Goal: Task Accomplishment & Management: Manage account settings

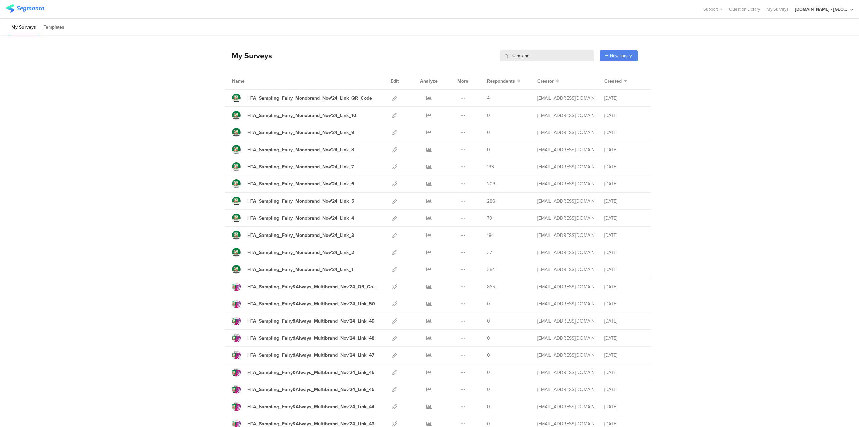
click at [18, 28] on li "My Surveys" at bounding box center [23, 27] width 31 height 16
click at [515, 54] on input "sampling" at bounding box center [547, 55] width 94 height 11
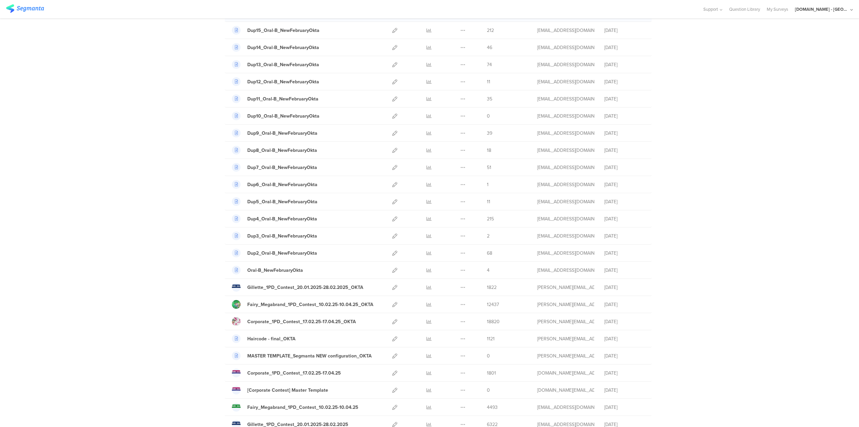
scroll to position [205, 0]
click at [393, 301] on icon at bounding box center [394, 303] width 5 height 5
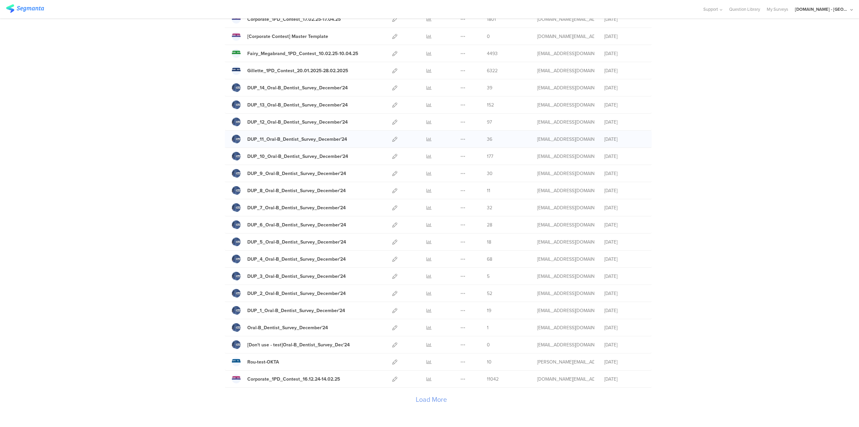
scroll to position [583, 0]
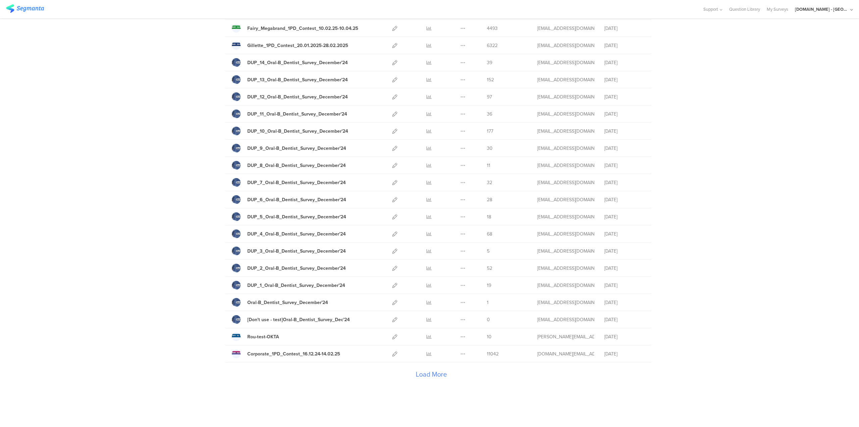
click at [430, 370] on div "Load More" at bounding box center [431, 375] width 413 height 27
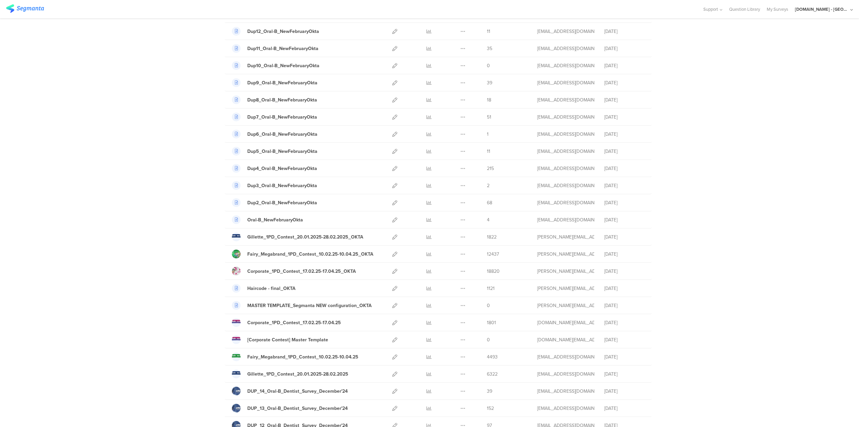
scroll to position [255, 0]
click at [312, 236] on div "Gillette_1PD_Contest_20.01.2025-28.02.2025_OKTA" at bounding box center [305, 237] width 116 height 7
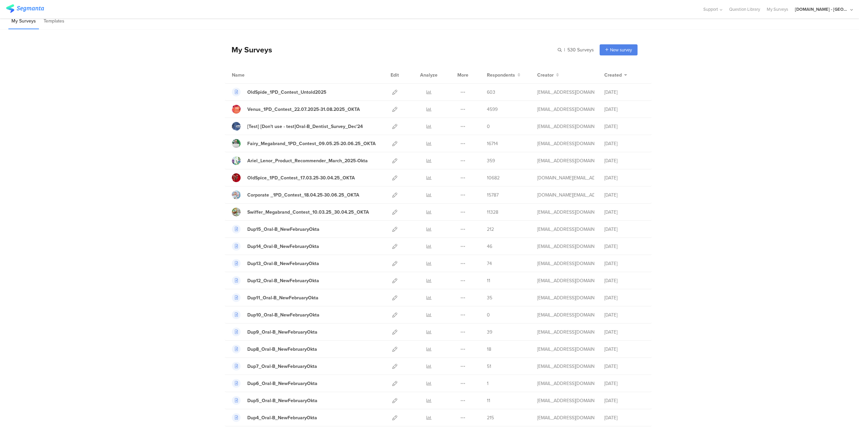
scroll to position [0, 0]
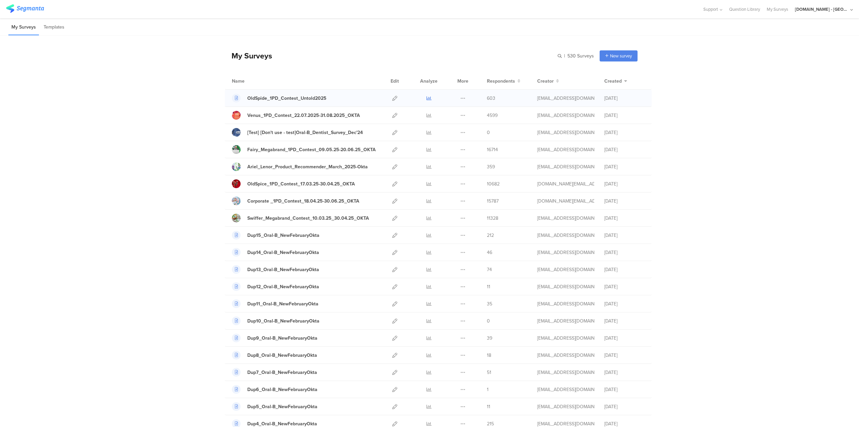
click at [427, 97] on icon at bounding box center [429, 98] width 5 height 5
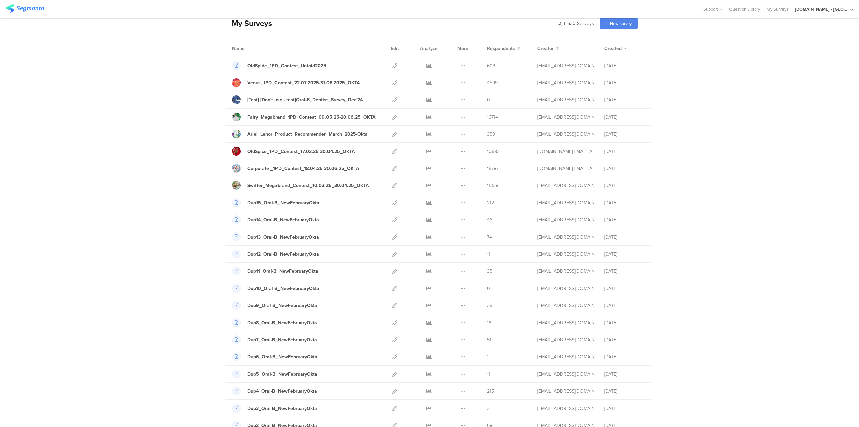
scroll to position [34, 0]
click at [318, 166] on div "Corporate _1PD_Contest_18.04.25-30.06.25_OKTA" at bounding box center [303, 167] width 112 height 7
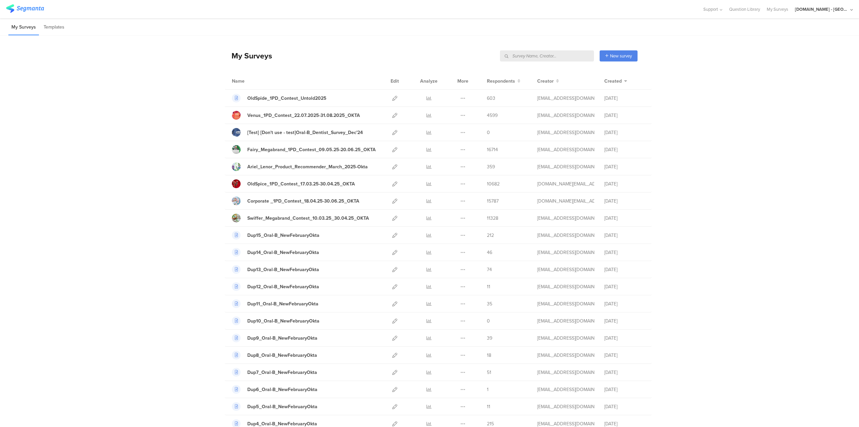
click at [562, 55] on input "text" at bounding box center [547, 55] width 94 height 11
type input "grc"
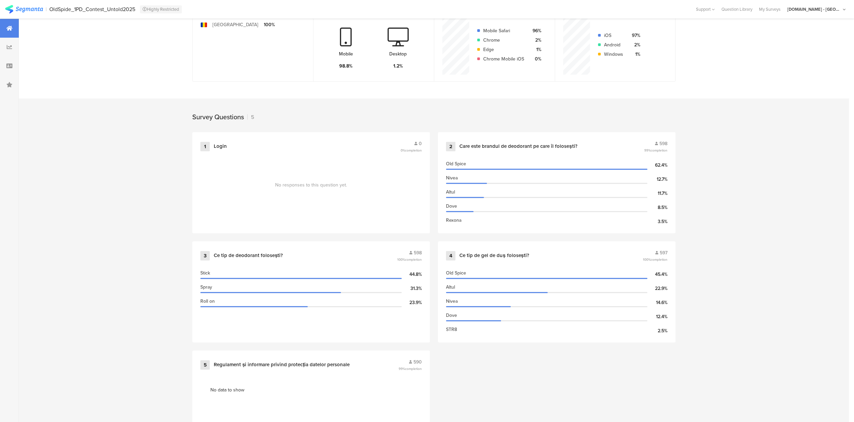
scroll to position [192, 0]
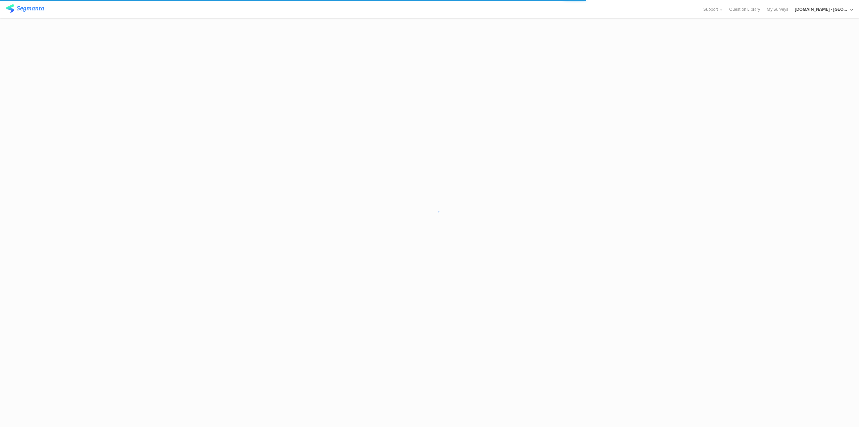
click at [833, 14] on div "[DOMAIN_NAME] - [GEOGRAPHIC_DATA]" at bounding box center [824, 9] width 58 height 18
click at [828, 41] on span "Member" at bounding box center [837, 43] width 18 height 5
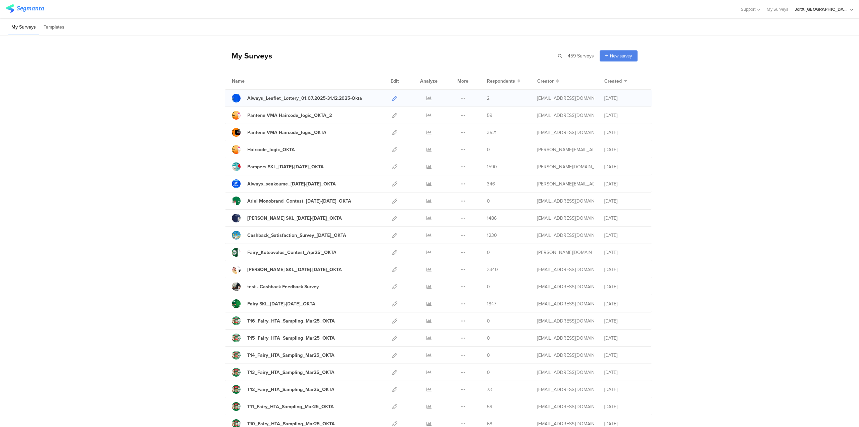
click at [392, 98] on icon at bounding box center [394, 98] width 5 height 5
click at [393, 118] on link at bounding box center [394, 115] width 5 height 17
click at [393, 114] on icon at bounding box center [394, 115] width 5 height 5
click at [261, 114] on div "Pantene VMA Haircode_logic_OKTA_2" at bounding box center [289, 115] width 85 height 7
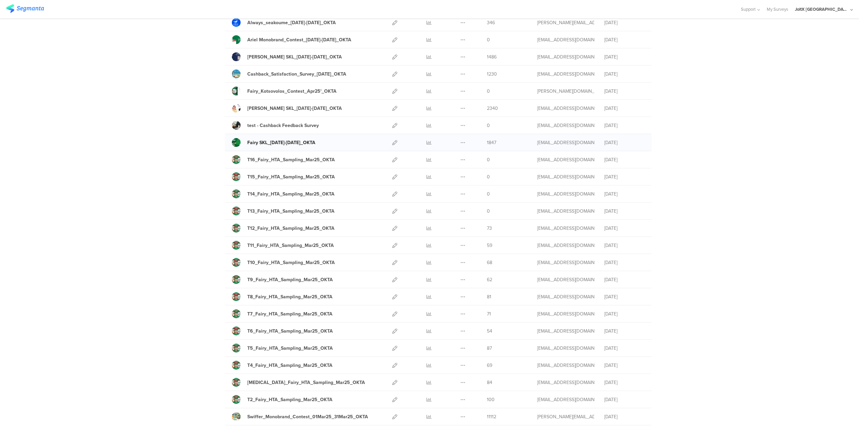
scroll to position [161, 0]
click at [290, 330] on div "T6_Fairy_HTA_Sampling_Mar25_OKTA" at bounding box center [290, 331] width 86 height 7
click at [393, 296] on icon at bounding box center [394, 296] width 5 height 5
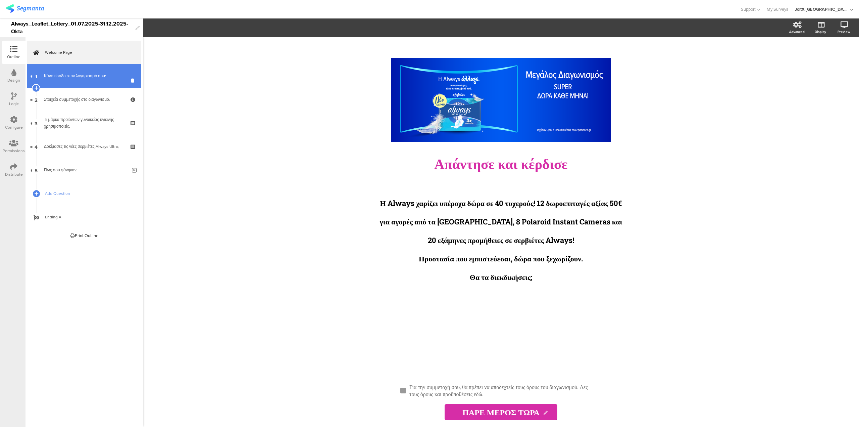
click at [91, 80] on link "1 Κάνε είσοδο στον λογαριασμό σου:" at bounding box center [84, 76] width 114 height 24
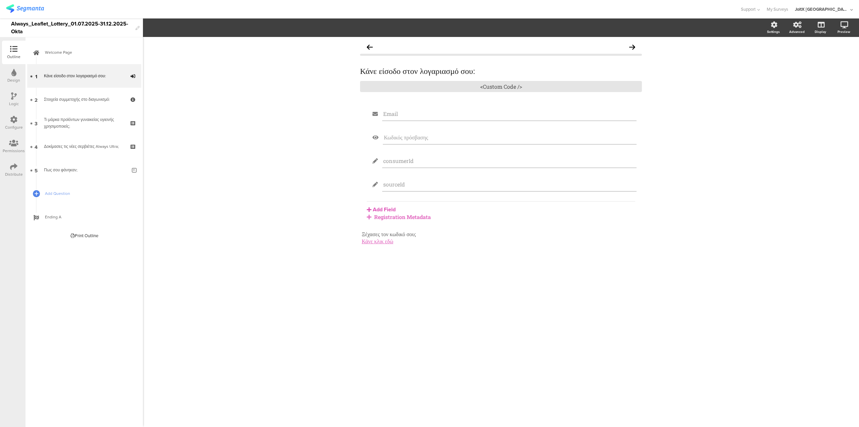
click at [14, 98] on icon at bounding box center [14, 95] width 6 height 7
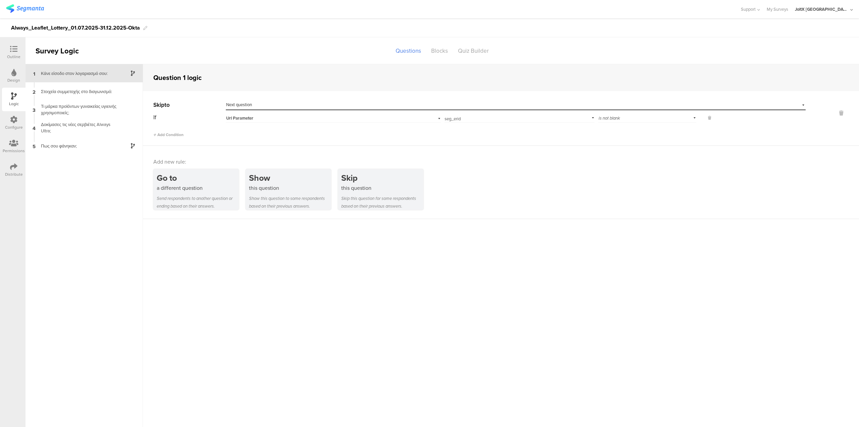
click at [14, 123] on icon at bounding box center [13, 119] width 7 height 7
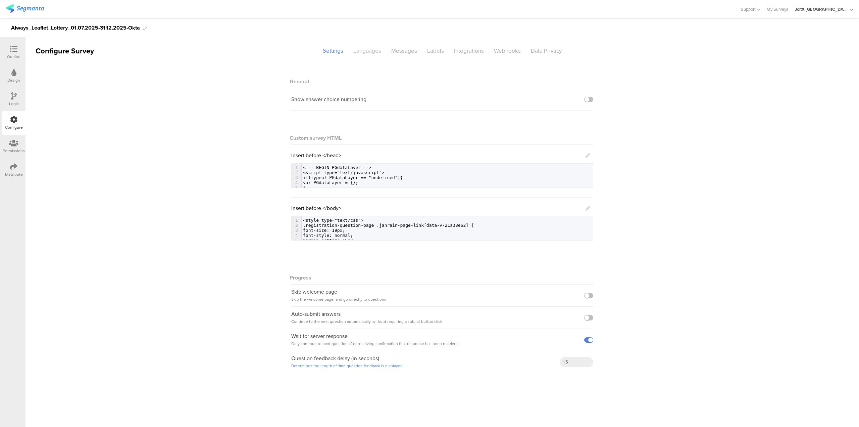
click at [368, 52] on div "Languages" at bounding box center [367, 51] width 38 height 12
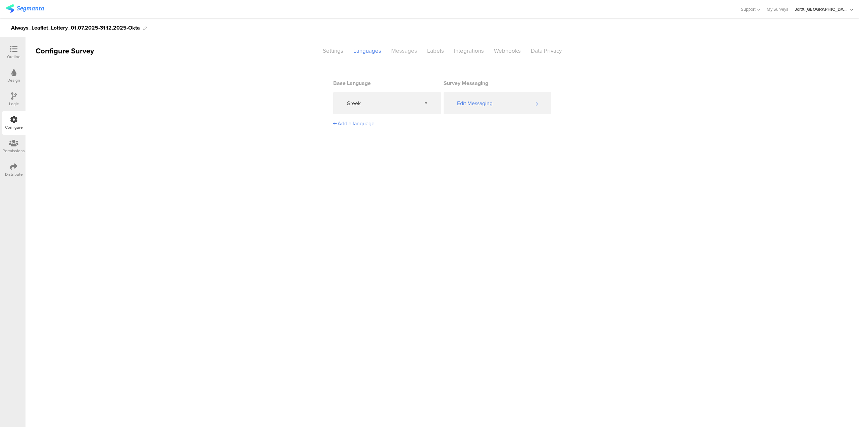
click at [412, 48] on div "Messages" at bounding box center [404, 51] width 36 height 12
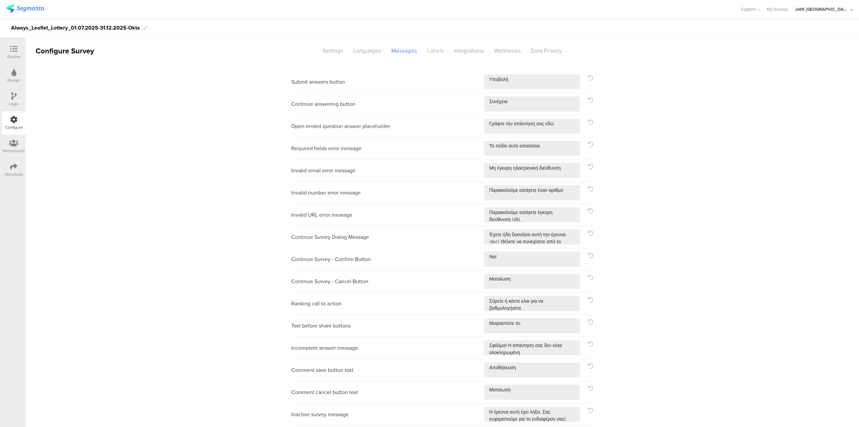
click at [444, 49] on div "Labels" at bounding box center [435, 51] width 27 height 12
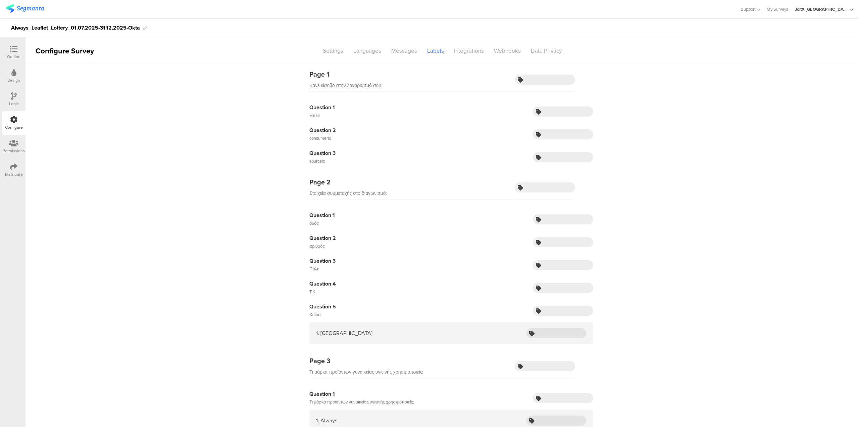
scroll to position [0, 0]
click at [464, 47] on div "Integrations" at bounding box center [469, 51] width 40 height 12
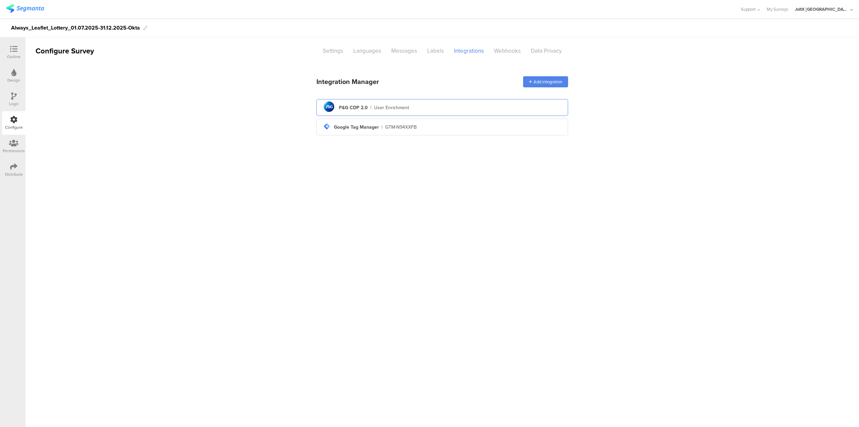
click at [404, 105] on div "User Enrichment" at bounding box center [391, 107] width 35 height 7
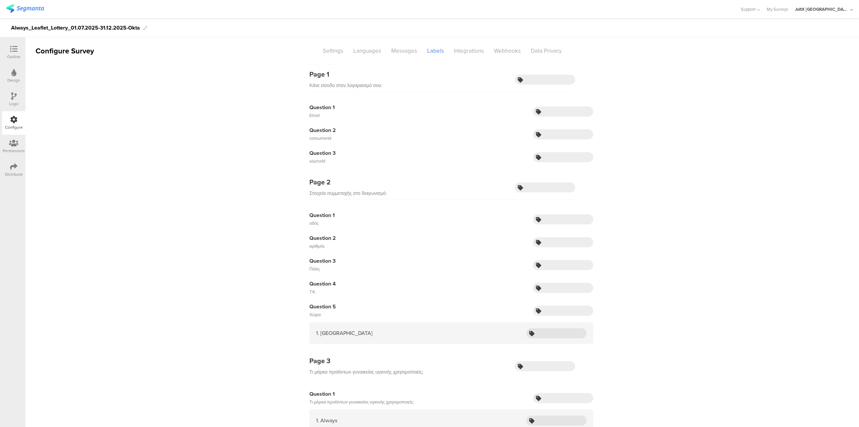
click at [12, 146] on icon at bounding box center [13, 142] width 9 height 7
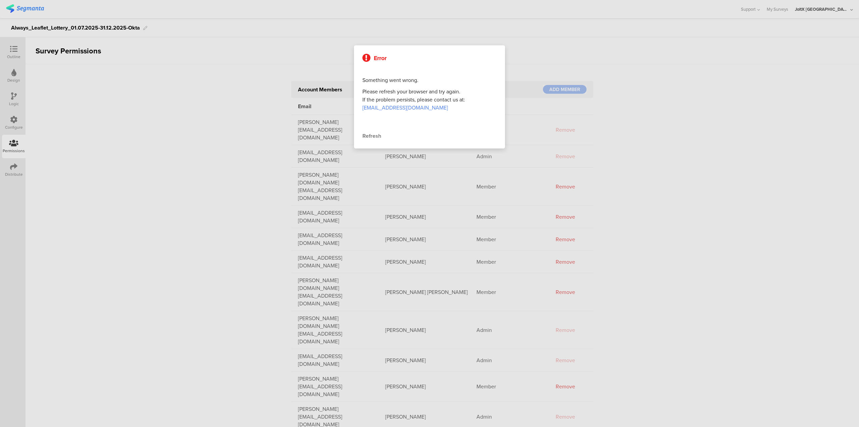
click at [13, 51] on div at bounding box center [429, 213] width 859 height 427
click at [257, 145] on div at bounding box center [429, 213] width 859 height 427
click at [369, 135] on div "Refresh" at bounding box center [430, 136] width 134 height 8
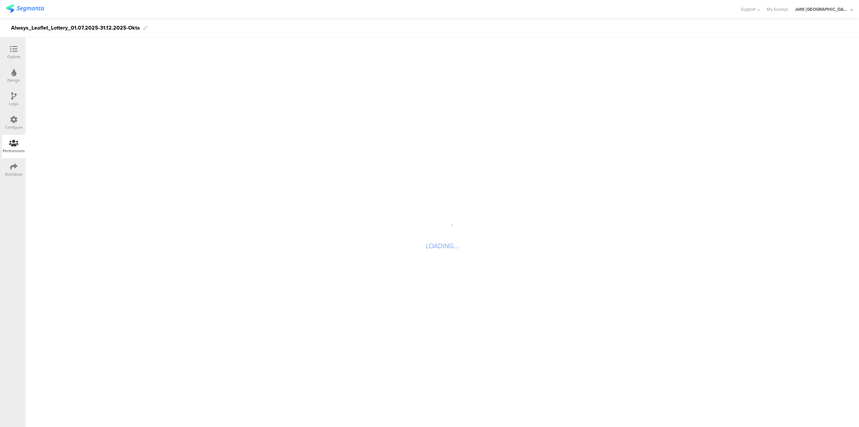
click at [11, 52] on icon at bounding box center [13, 48] width 7 height 7
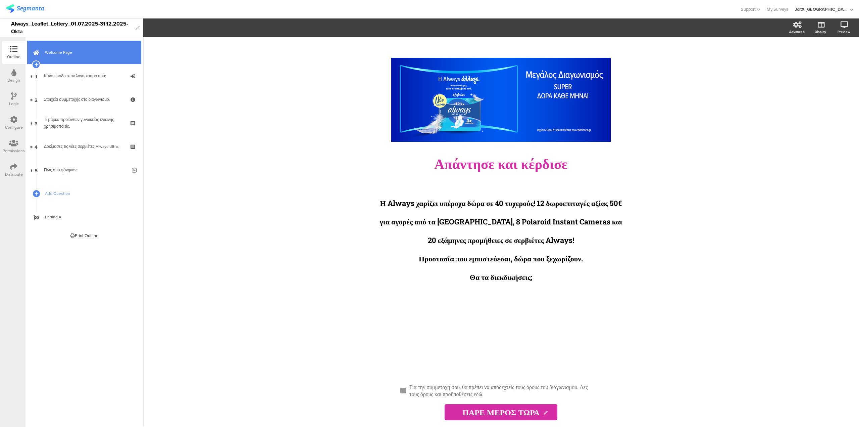
click at [83, 51] on span "Welcome Page" at bounding box center [88, 52] width 86 height 7
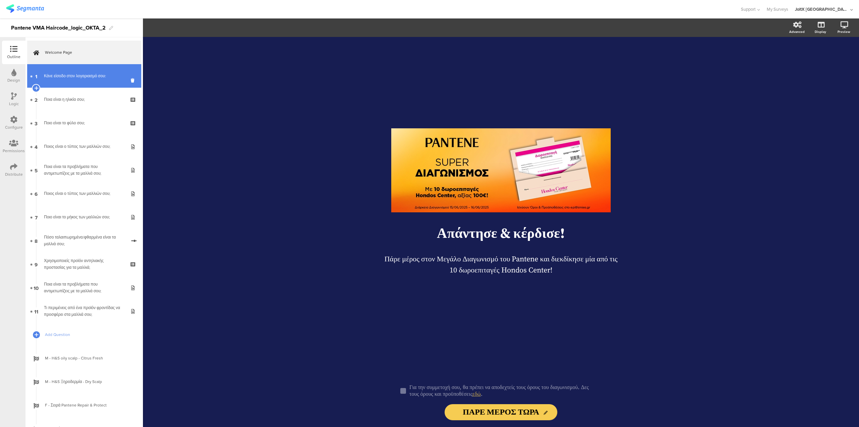
click at [80, 70] on link "1 Κάνε είσοδο στον λογαριασμό σου:" at bounding box center [84, 76] width 114 height 24
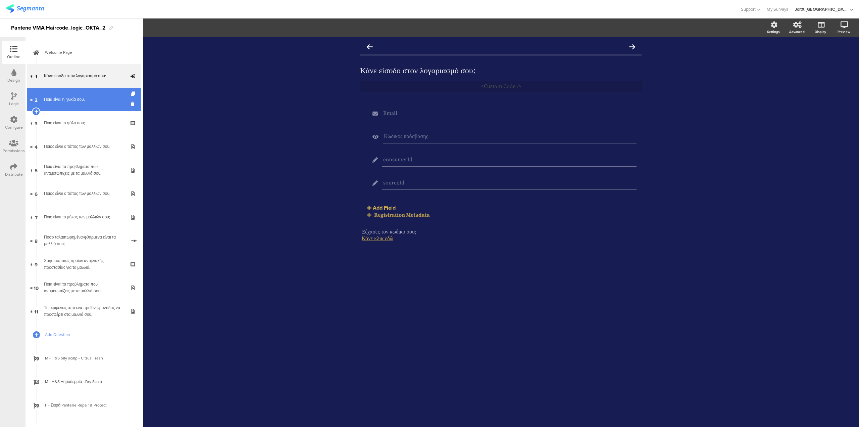
click at [69, 96] on div "Ποια είναι η ηλικία σου;" at bounding box center [84, 99] width 80 height 7
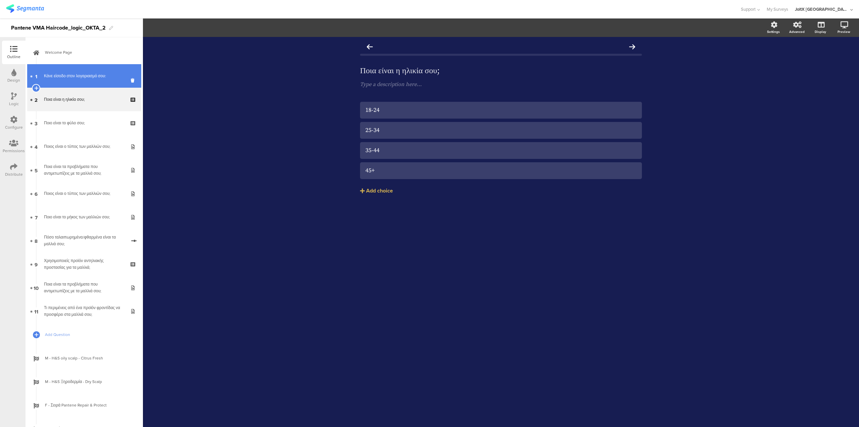
click at [65, 74] on div "Κάνε είσοδο στον λογαριασμό σου:" at bounding box center [84, 76] width 80 height 7
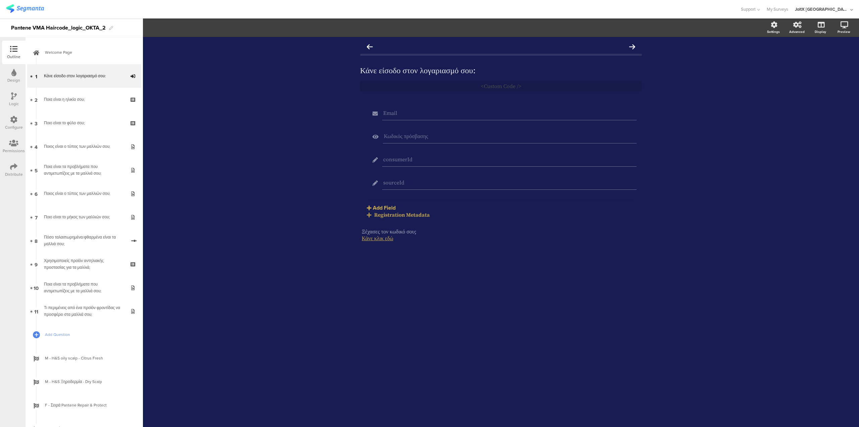
click at [10, 124] on div at bounding box center [13, 120] width 7 height 8
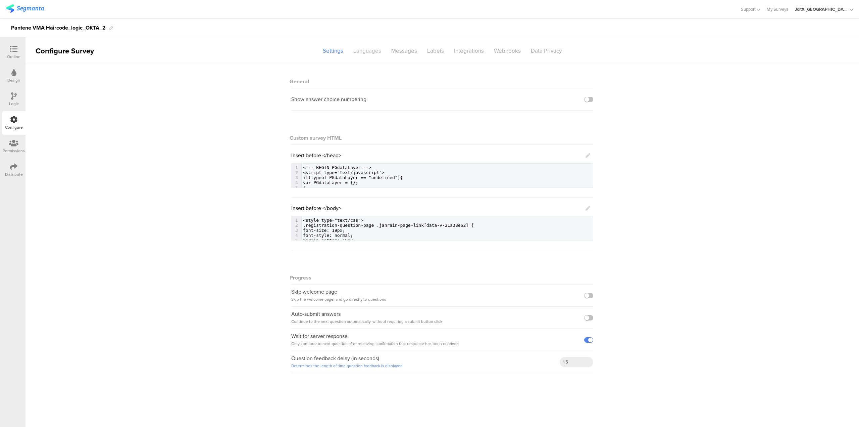
click at [369, 54] on div "Languages" at bounding box center [367, 51] width 38 height 12
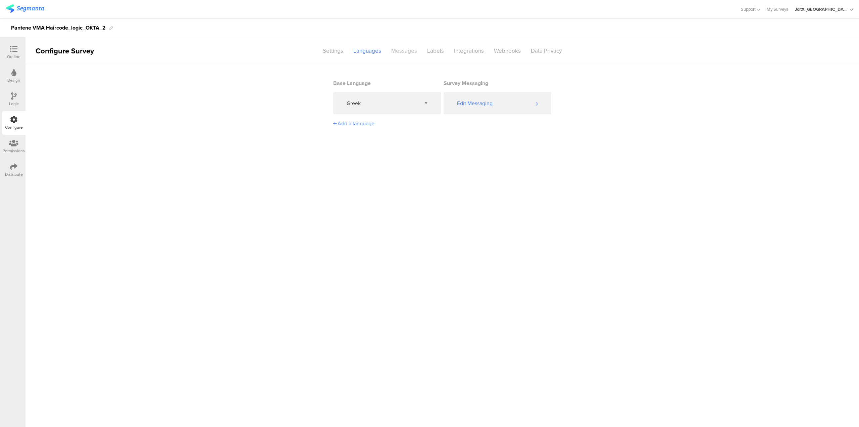
click at [396, 52] on div "Messages" at bounding box center [404, 51] width 36 height 12
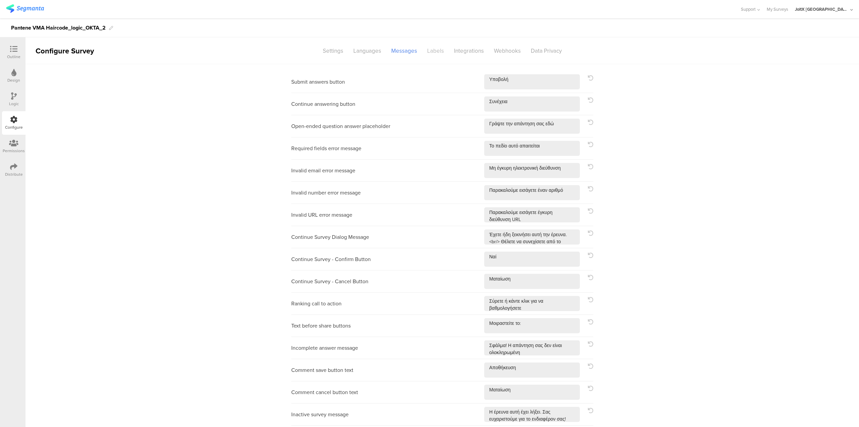
click at [422, 48] on div "Labels" at bounding box center [435, 51] width 27 height 12
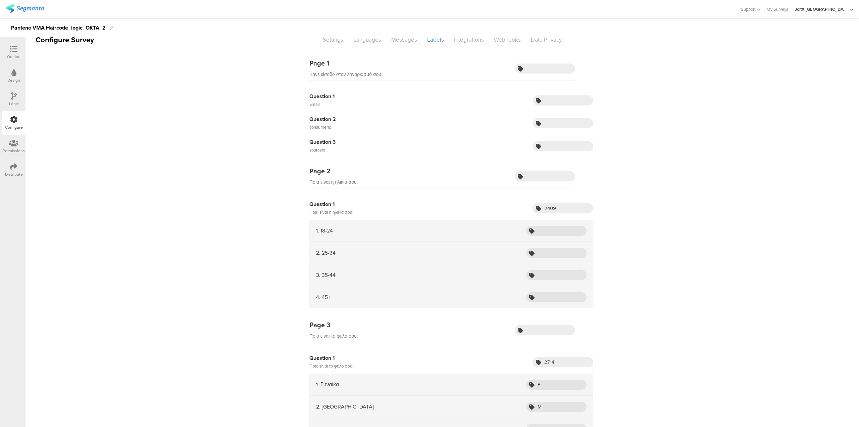
scroll to position [11, 0]
click at [541, 37] on div "Data Privacy" at bounding box center [546, 40] width 41 height 12
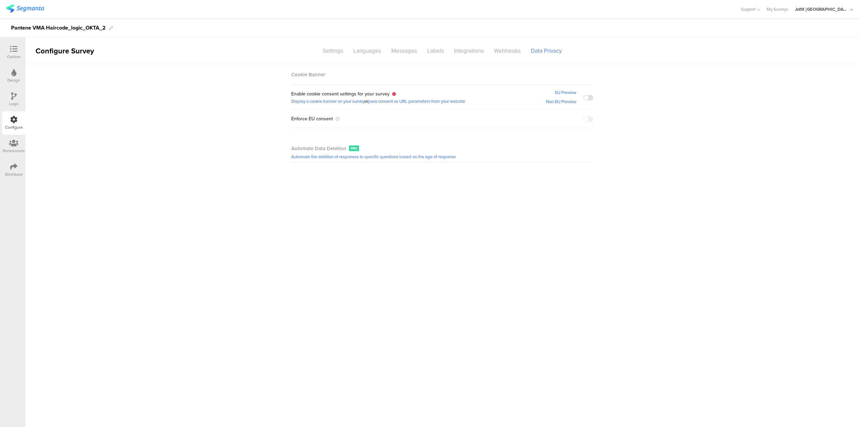
click at [14, 143] on icon at bounding box center [13, 142] width 9 height 7
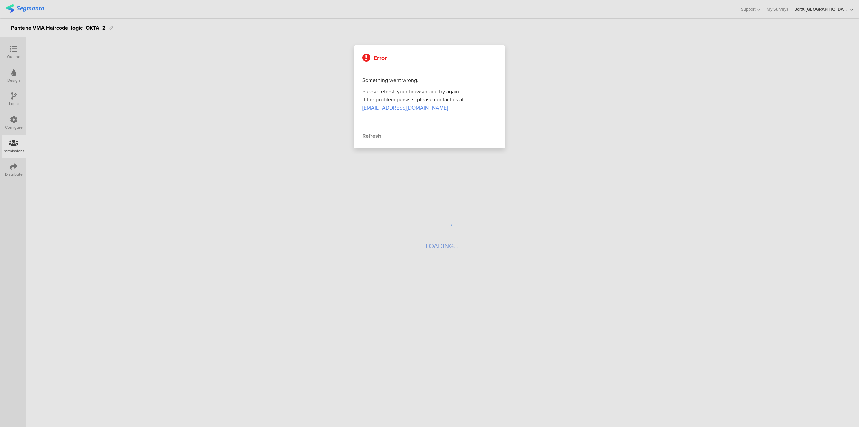
click at [13, 174] on div at bounding box center [429, 213] width 859 height 427
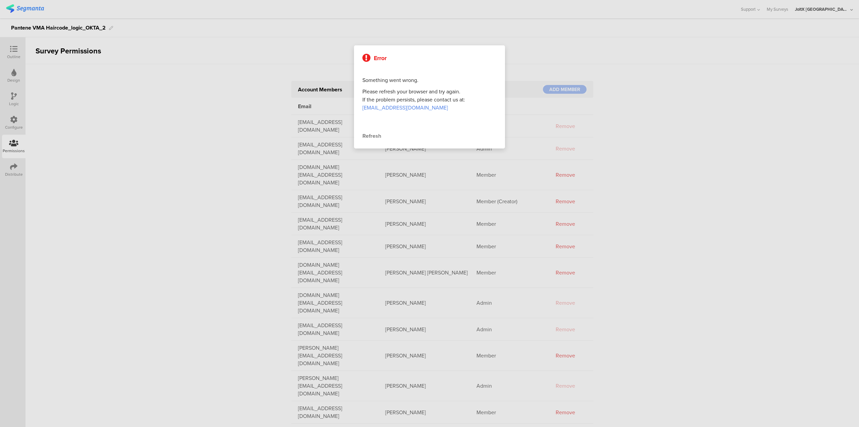
click at [373, 137] on div "Refresh" at bounding box center [430, 136] width 134 height 8
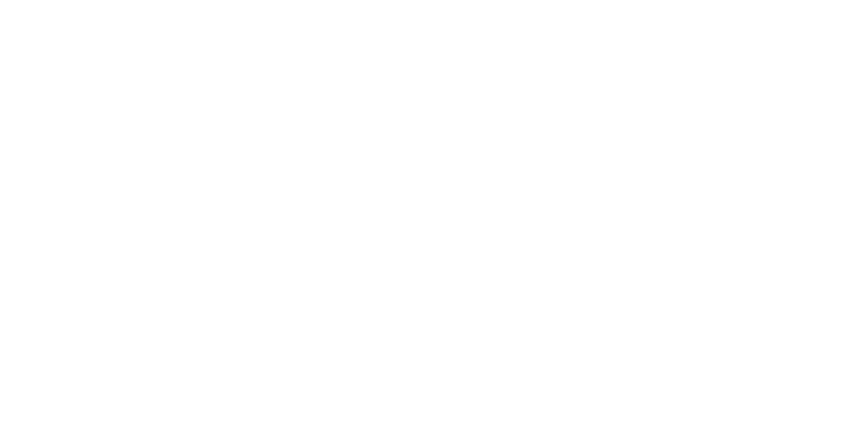
click at [0, 0] on div at bounding box center [0, 0] width 0 height 0
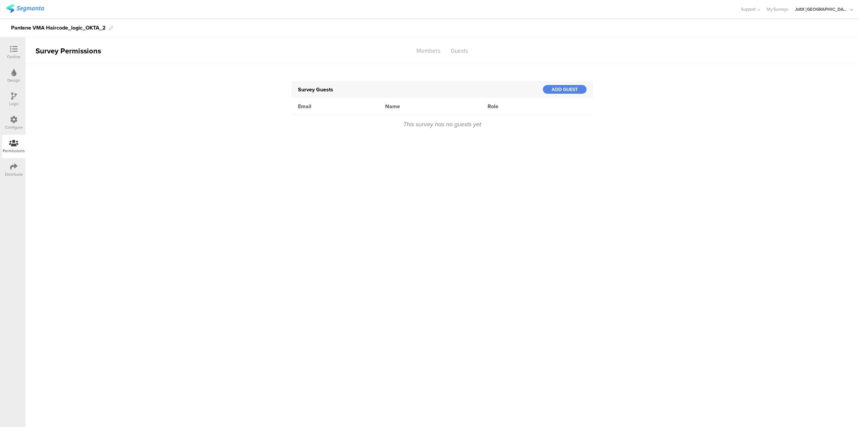
click at [13, 77] on div at bounding box center [13, 73] width 5 height 8
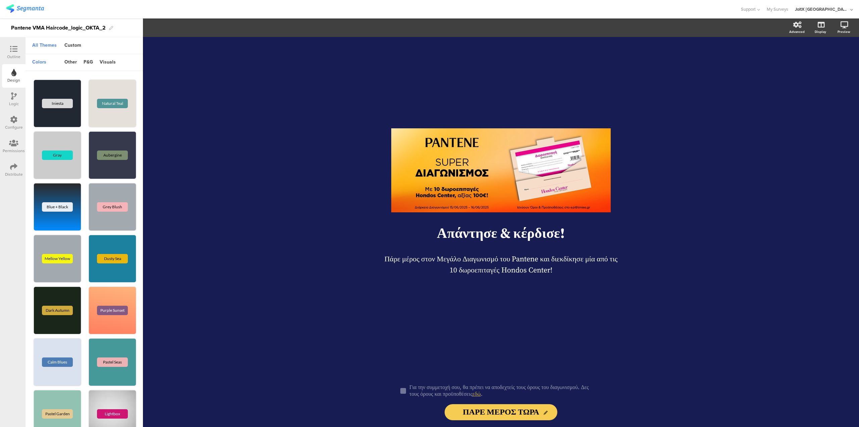
click at [14, 55] on div "Outline" at bounding box center [13, 57] width 13 height 6
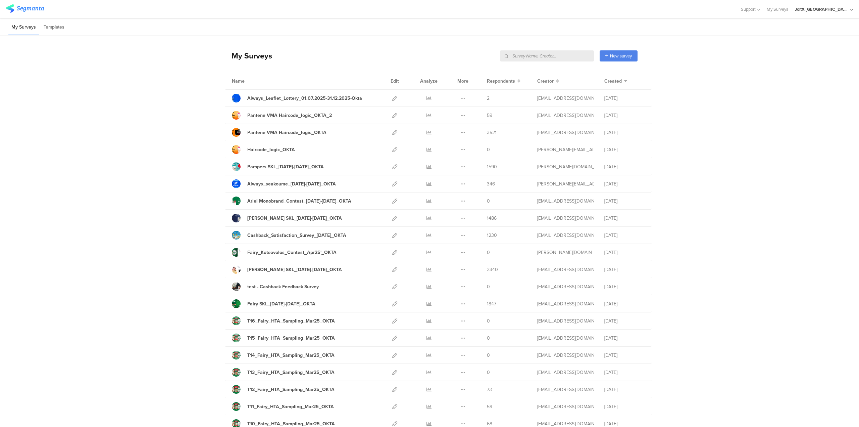
click at [561, 57] on input "text" at bounding box center [547, 55] width 94 height 11
type input "sampling"
click at [559, 55] on input "text" at bounding box center [547, 55] width 94 height 11
type input "sampling"
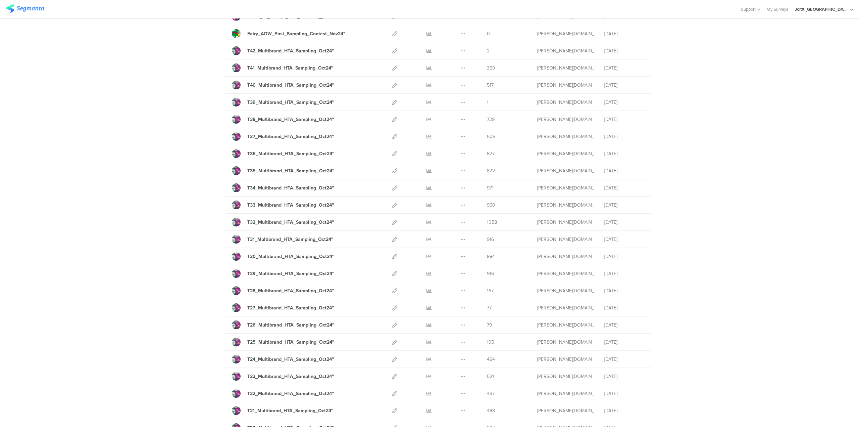
scroll to position [583, 0]
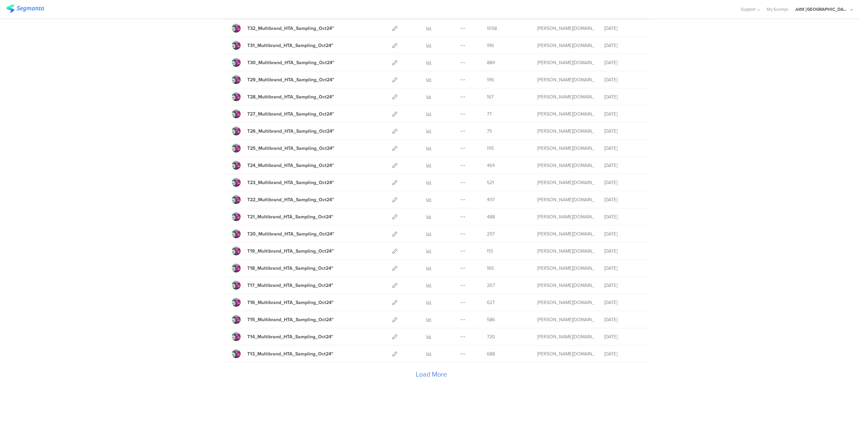
click at [408, 367] on div "Load More" at bounding box center [431, 375] width 413 height 27
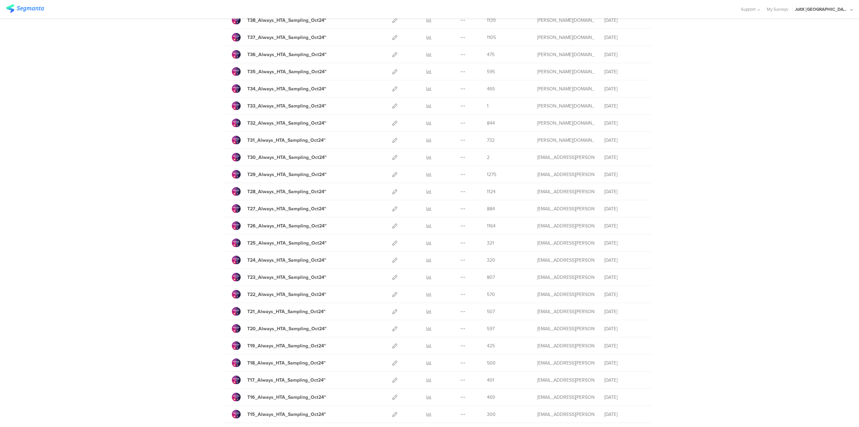
scroll to position [1254, 0]
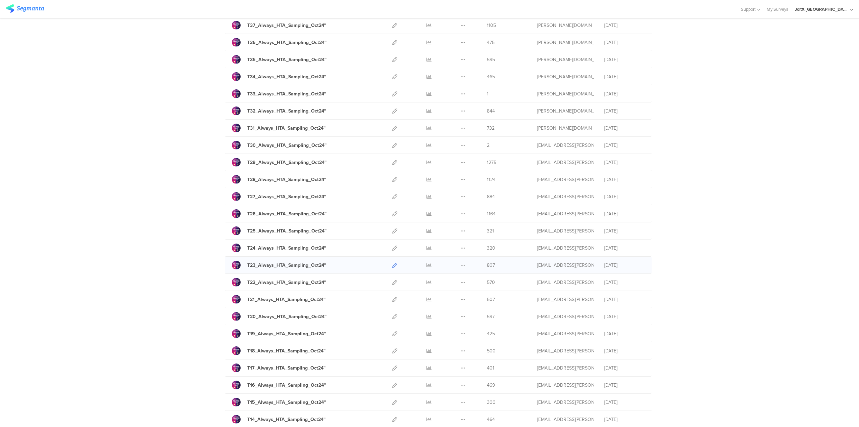
click at [392, 263] on icon at bounding box center [394, 265] width 5 height 5
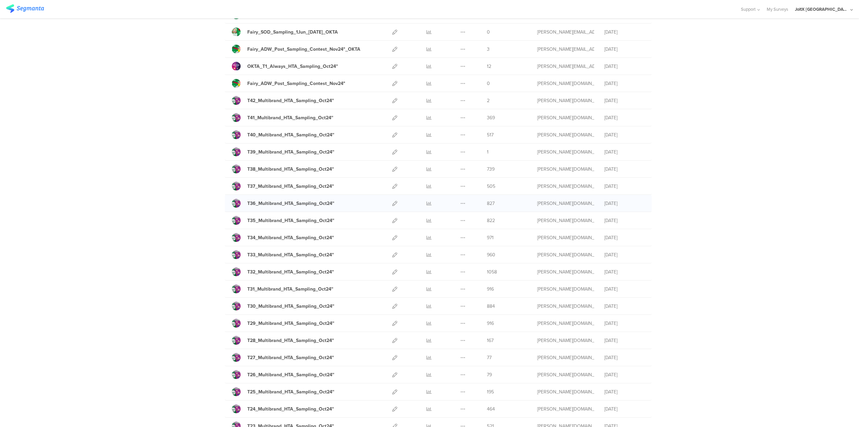
scroll to position [350, 0]
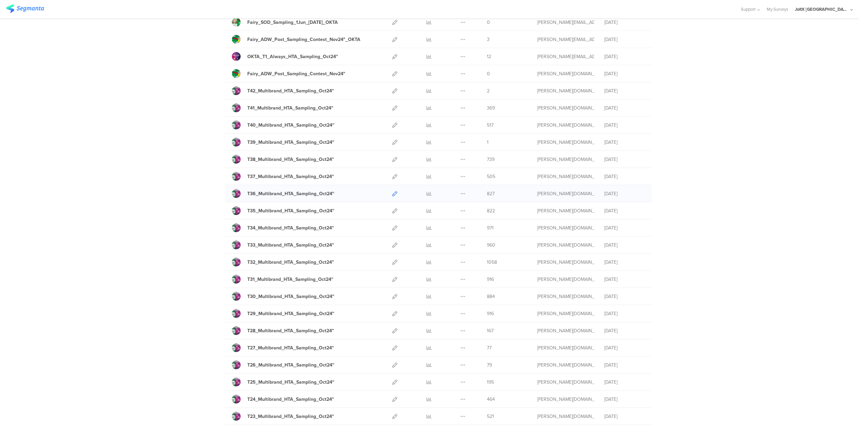
click at [394, 191] on icon at bounding box center [394, 193] width 5 height 5
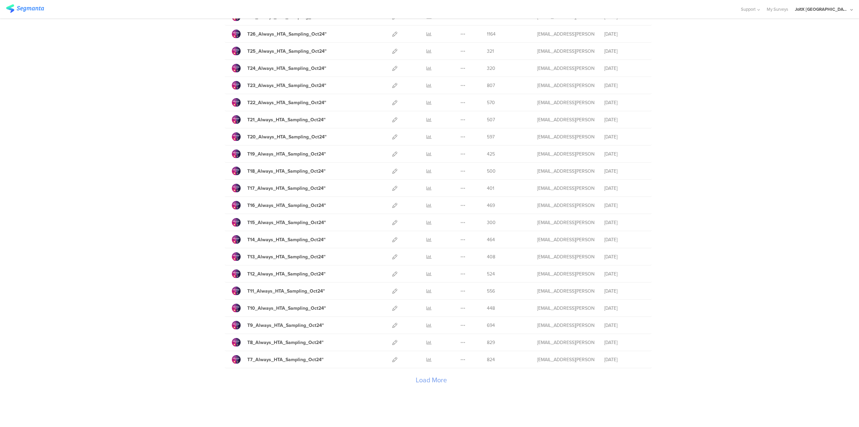
scroll to position [1434, 0]
click at [416, 368] on div "Load More" at bounding box center [431, 381] width 413 height 27
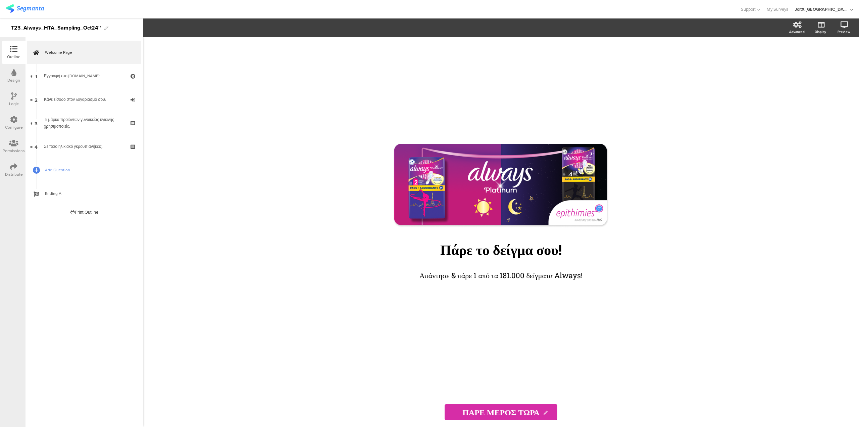
click at [19, 123] on div "Configure" at bounding box center [14, 123] width 24 height 24
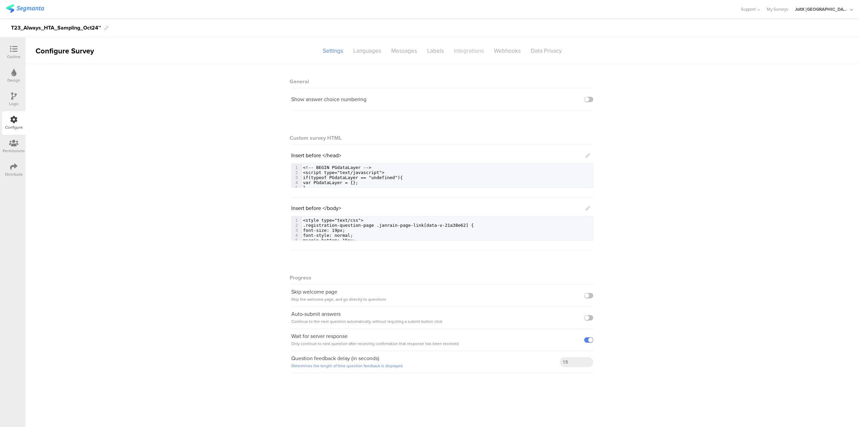
click at [469, 53] on div "Integrations" at bounding box center [469, 51] width 40 height 12
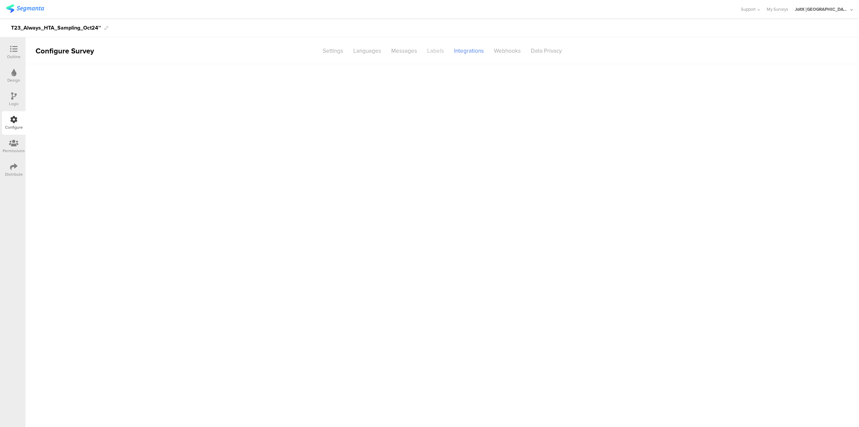
click at [436, 51] on div "Labels" at bounding box center [435, 51] width 27 height 12
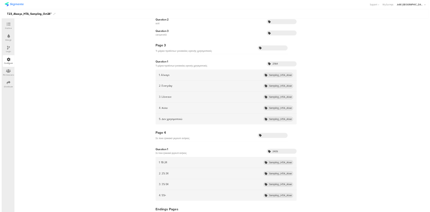
scroll to position [245, 0]
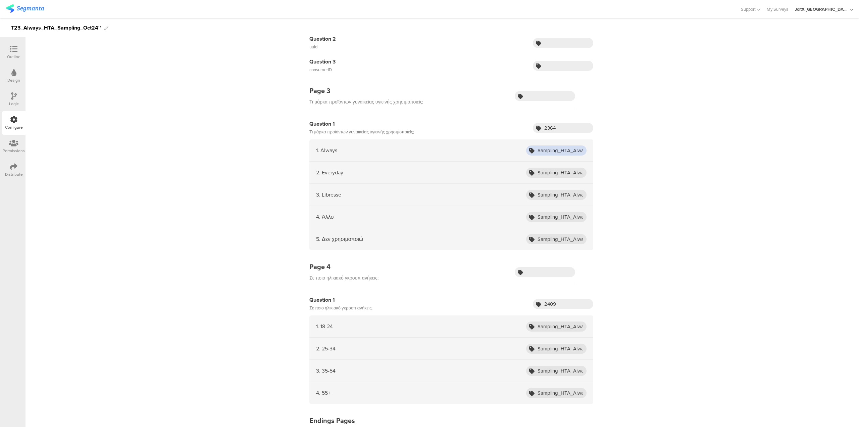
click at [568, 149] on input "Sampling_HTA_Always_Oct24_Always" at bounding box center [556, 150] width 60 height 10
click at [560, 169] on input "Sampling_HTA_Always_Oct24_Everyday" at bounding box center [556, 173] width 60 height 10
click at [567, 195] on input "Sampling_HTA_Always_Oct24_Libresse" at bounding box center [556, 195] width 60 height 10
click at [272, 190] on div "Page 1 Εγγραφή στο epithimies.gr: Question 1 Όνομα* Question 2 Επώνυμο* Questio…" at bounding box center [443, 139] width 834 height 641
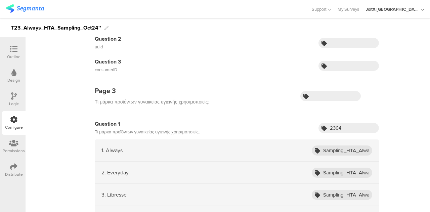
click at [236, 106] on div "Page 3 Τι μάρκα προϊόντων γυναικείας υγιεινής χρησιμοποιείς;​" at bounding box center [228, 97] width 266 height 22
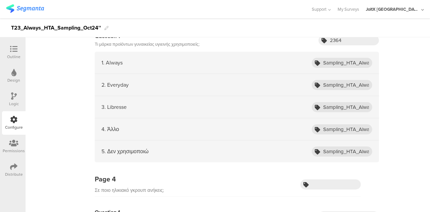
scroll to position [340, 0]
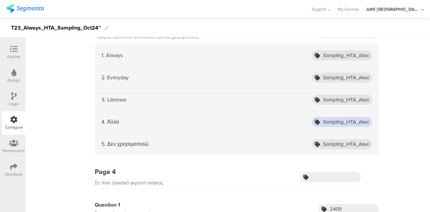
click at [336, 122] on input "Sampling_HTA_Always_Oct24_Other" at bounding box center [342, 122] width 60 height 10
click at [344, 143] on input "Sampling_HTA_Always_Oct24_DoNotUse" at bounding box center [342, 144] width 60 height 10
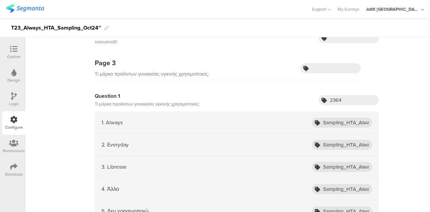
scroll to position [272, 0]
click at [341, 102] on input "2364" at bounding box center [348, 100] width 60 height 10
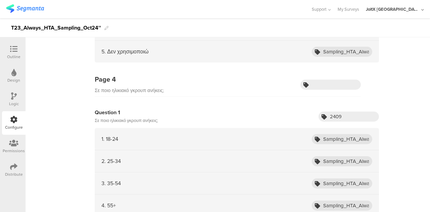
scroll to position [441, 0]
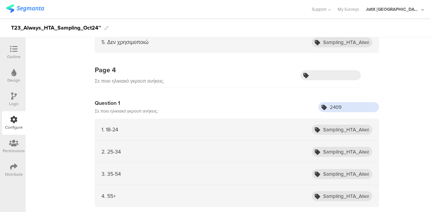
click at [332, 106] on input "2409" at bounding box center [348, 107] width 60 height 10
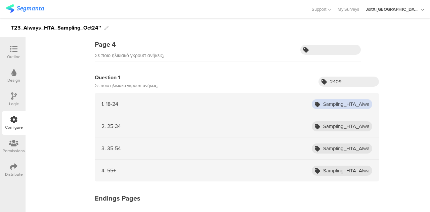
click at [334, 102] on input "Sampling_HTA_Always_Oct24_1824" at bounding box center [342, 104] width 60 height 10
click at [336, 166] on input "Sampling_HTA_Always_Oct24_55Plus" at bounding box center [342, 171] width 60 height 10
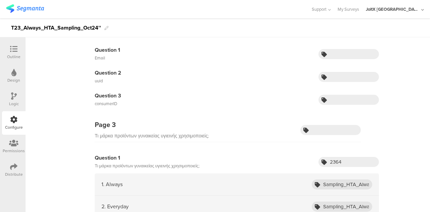
scroll to position [202, 0]
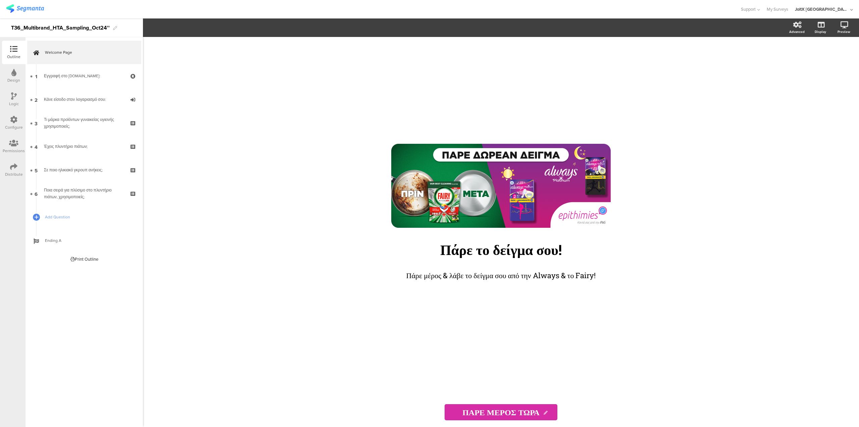
click at [15, 122] on icon at bounding box center [13, 119] width 7 height 7
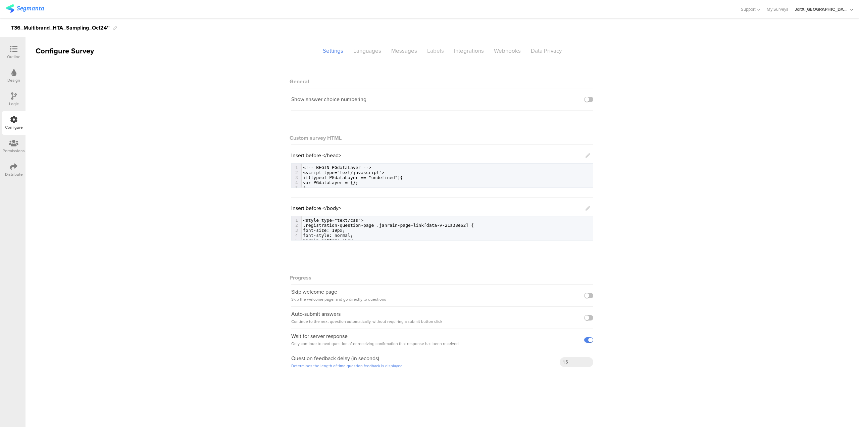
click at [430, 52] on div "Labels" at bounding box center [435, 51] width 27 height 12
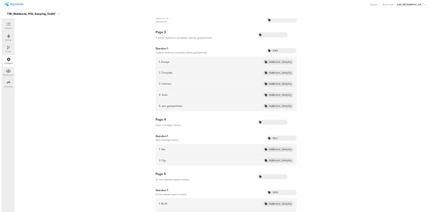
scroll to position [284, 0]
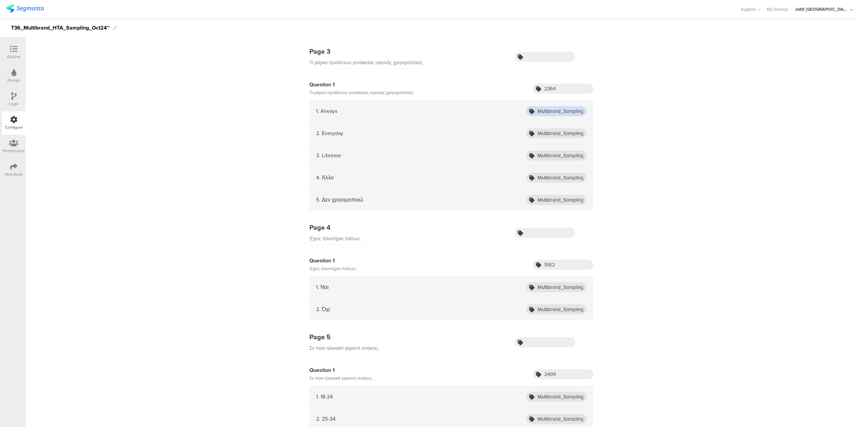
click at [568, 113] on input "Multibrand_Sampling_HTA_Oct24_Always" at bounding box center [556, 111] width 60 height 10
click at [269, 196] on div "Page 1 Εγγραφή στο [DOMAIN_NAME]: Question 1 Όνομα* Question 2 Επώνυμο* Questio…" at bounding box center [443, 298] width 834 height 1037
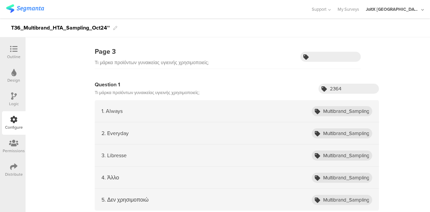
click at [246, 66] on div "Page 3 Τι μάρκα προϊόντων γυναικείας υγιεινής χρησιμοποιείς;​" at bounding box center [228, 57] width 266 height 22
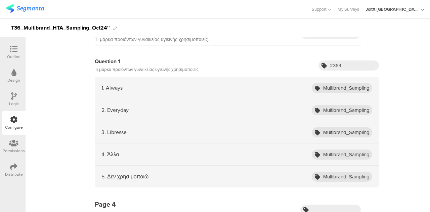
scroll to position [309, 0]
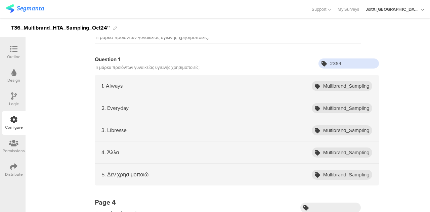
click at [333, 63] on input "2364" at bounding box center [348, 63] width 60 height 10
click at [339, 84] on input "Multibrand_Sampling_HTA_Oct24_Always" at bounding box center [342, 86] width 60 height 10
click at [348, 107] on input "Multibrand_Sampling_HTA_Oct24_Everyday" at bounding box center [342, 108] width 60 height 10
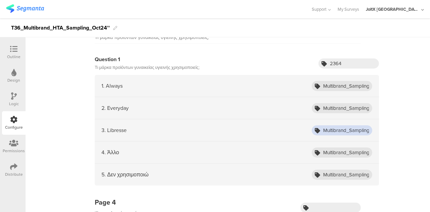
click at [338, 129] on input "Multibrand_Sampling_HTA_Oct24_Libresse" at bounding box center [342, 130] width 60 height 10
click at [334, 148] on input "Multibrand_Sampling_HTA_Oct24_Other" at bounding box center [342, 152] width 60 height 10
click at [339, 170] on input "Multibrand_Sampling_HTA_Oct24_Not_use" at bounding box center [342, 175] width 60 height 10
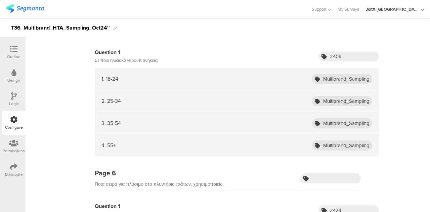
scroll to position [602, 0]
click at [347, 75] on input "Multibrand_Sampling_HTA_Oct24_1824" at bounding box center [342, 78] width 60 height 10
click at [354, 147] on div "4. 55+ Multibrand_Sampling_HTA_Oct24_55+" at bounding box center [237, 145] width 284 height 22
click at [348, 135] on div "4. 55+ Multibrand_Sampling_HTA_Oct24_55+" at bounding box center [237, 145] width 284 height 22
click at [346, 144] on input "Multibrand_Sampling_HTA_Oct24_55+" at bounding box center [342, 145] width 60 height 10
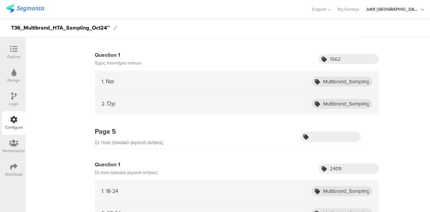
scroll to position [489, 0]
click at [350, 99] on input "Multibrand_Sampling_HTA_Oct24_non_ADW_owners" at bounding box center [342, 104] width 60 height 10
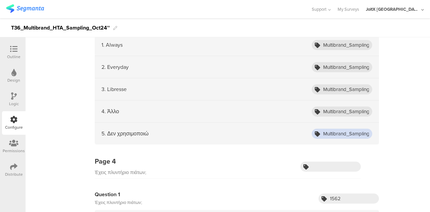
scroll to position [0, 0]
click at [343, 130] on input "Multibrand_Sampling_HTA_Oct24_Not_use" at bounding box center [342, 134] width 60 height 10
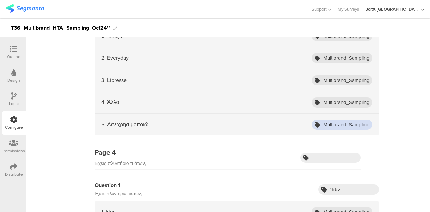
scroll to position [344, 0]
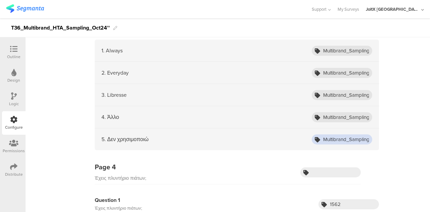
click at [342, 135] on input "Multibrand_Sampling_HTA_Oct24_Not_use" at bounding box center [342, 139] width 60 height 10
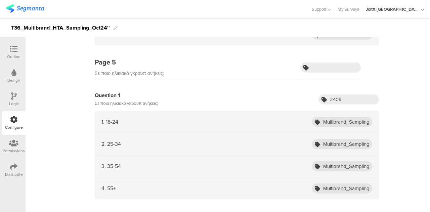
scroll to position [559, 0]
drag, startPoint x: 349, startPoint y: 99, endPoint x: 295, endPoint y: 93, distance: 54.7
click at [295, 93] on div "Question 1 Σε ποιο ηλικιακό γκρουπ ανήκεις; 2409" at bounding box center [237, 99] width 284 height 16
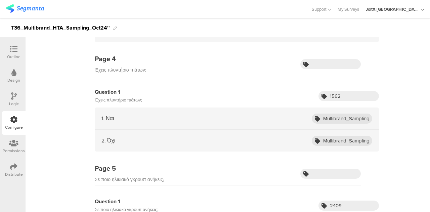
scroll to position [455, 0]
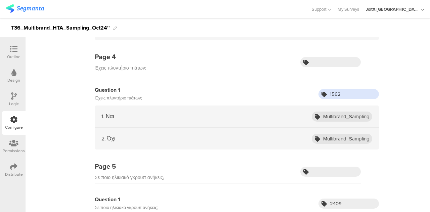
click at [330, 93] on input "1562" at bounding box center [348, 94] width 60 height 10
click at [339, 115] on input "Multibrand_Sampling_HTA_Oct24_ADW_owners" at bounding box center [342, 116] width 60 height 10
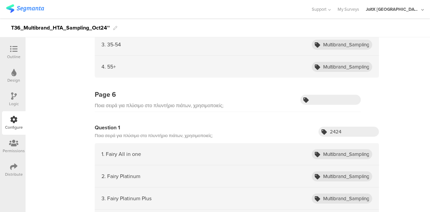
scroll to position [679, 0]
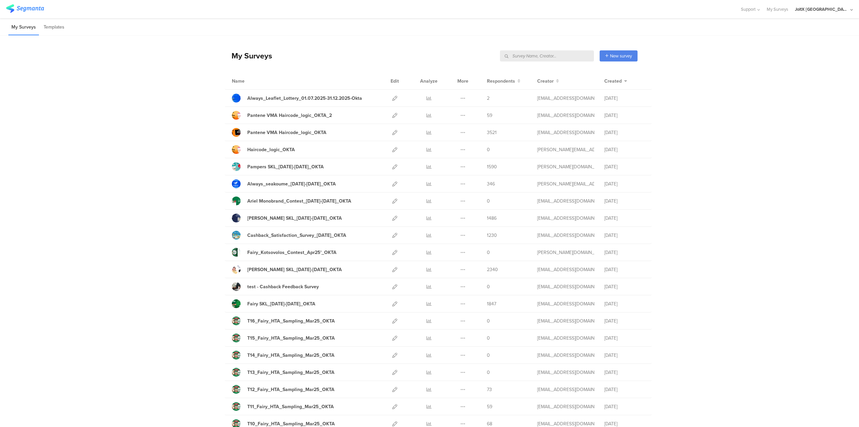
click at [558, 57] on input "text" at bounding box center [547, 55] width 94 height 11
click at [393, 320] on icon at bounding box center [394, 320] width 5 height 5
click at [560, 55] on input "text" at bounding box center [547, 55] width 94 height 11
type input "sampling"
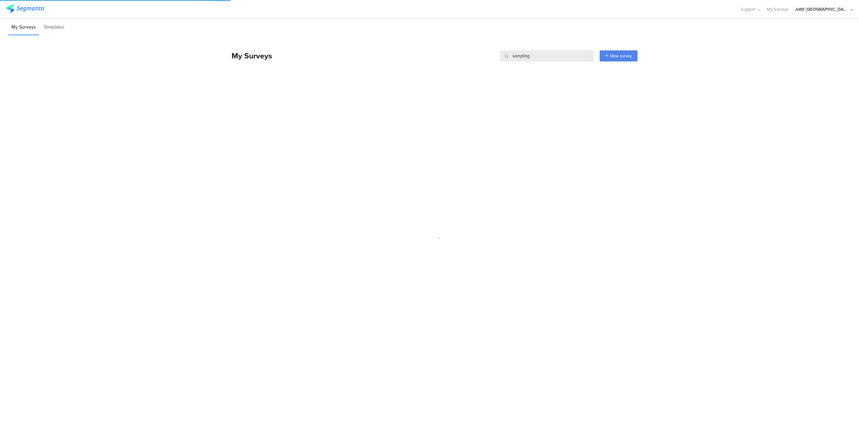
click at [383, 197] on div at bounding box center [429, 238] width 859 height 311
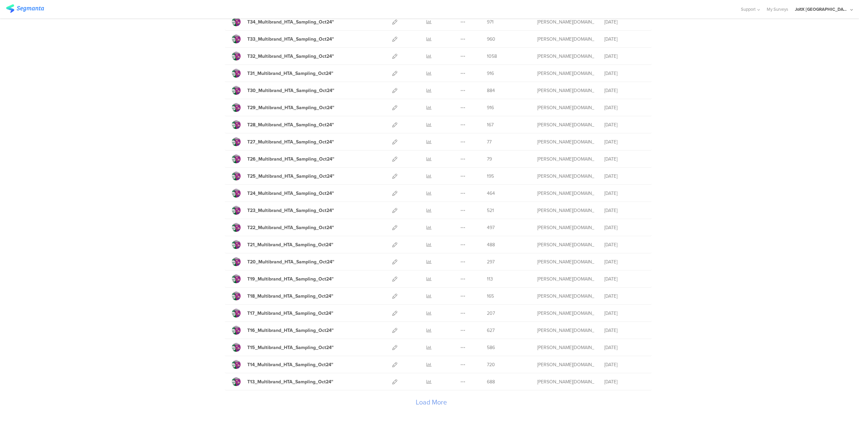
scroll to position [583, 0]
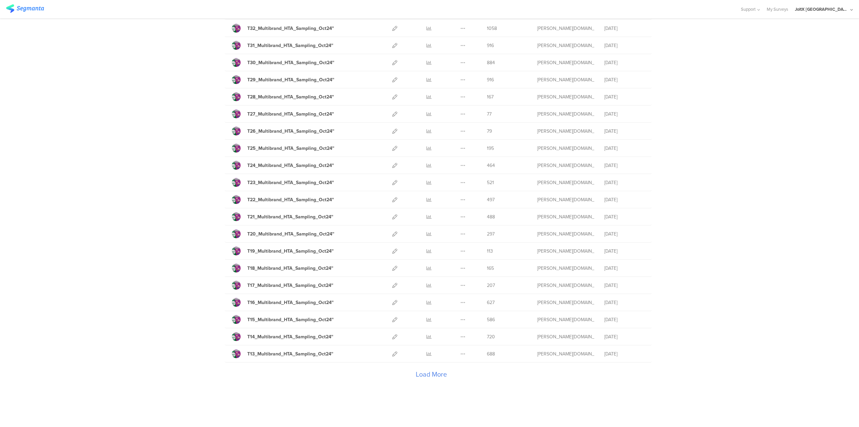
click at [425, 369] on div "Load More" at bounding box center [431, 375] width 413 height 27
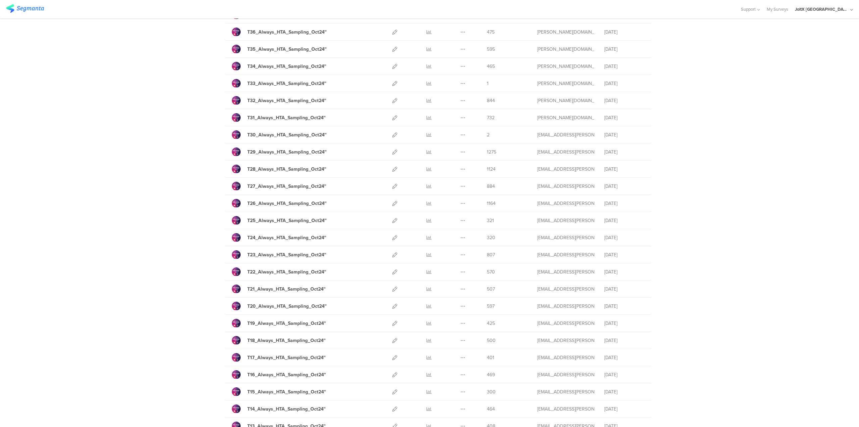
scroll to position [1434, 0]
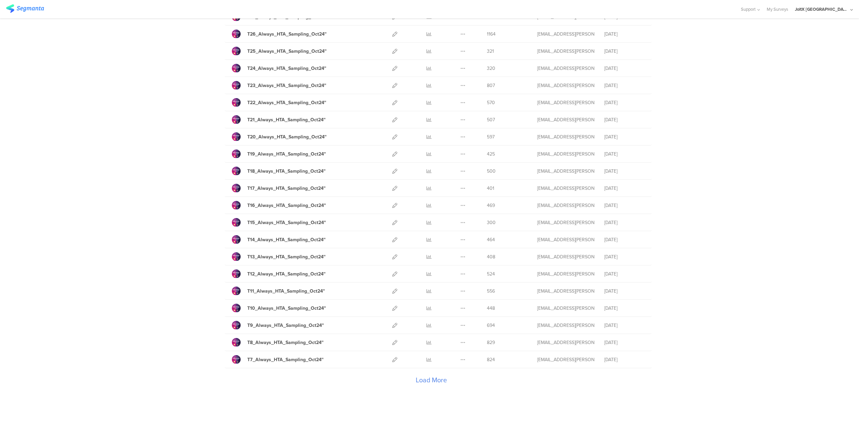
click at [425, 369] on div "Load More" at bounding box center [431, 381] width 413 height 27
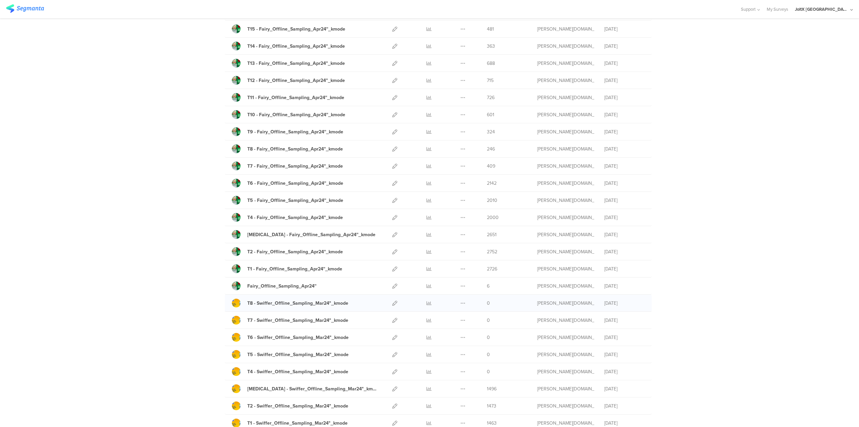
scroll to position [2284, 0]
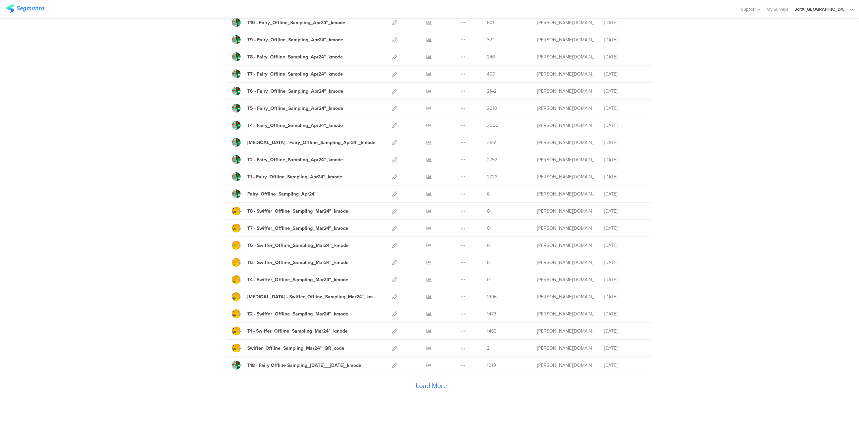
click at [416, 374] on div "Load More" at bounding box center [431, 387] width 413 height 27
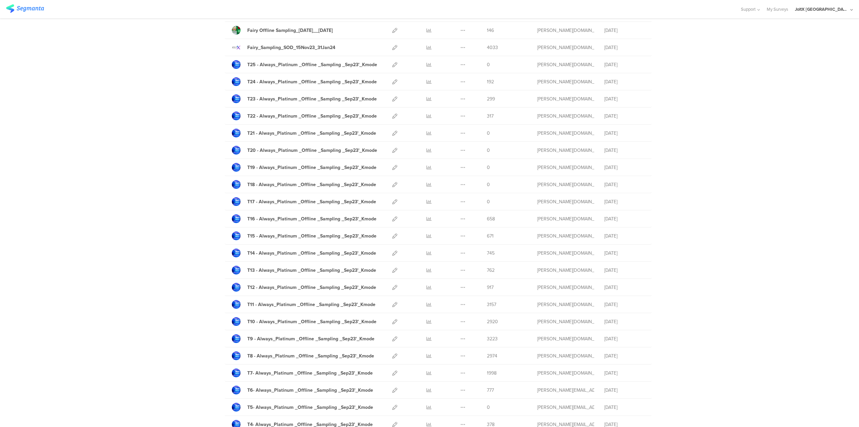
scroll to position [3135, 0]
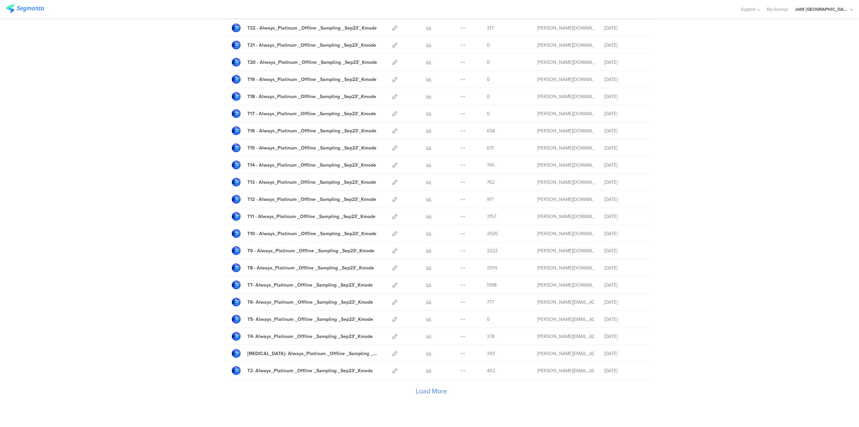
click at [424, 379] on div "Load More" at bounding box center [431, 392] width 413 height 27
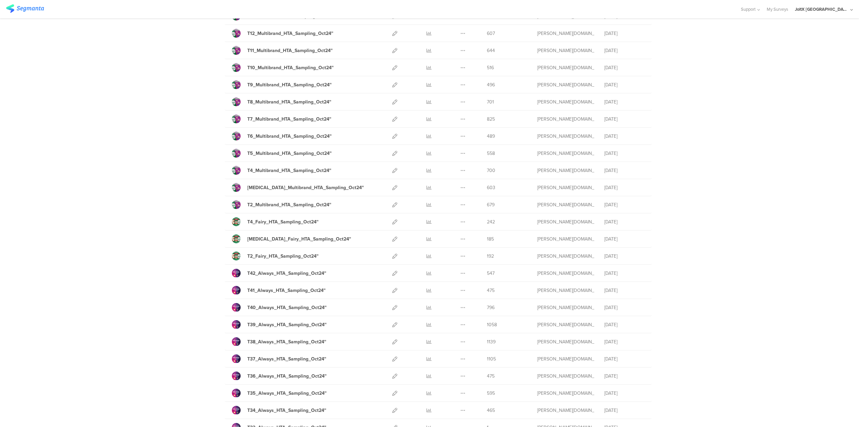
scroll to position [914, 0]
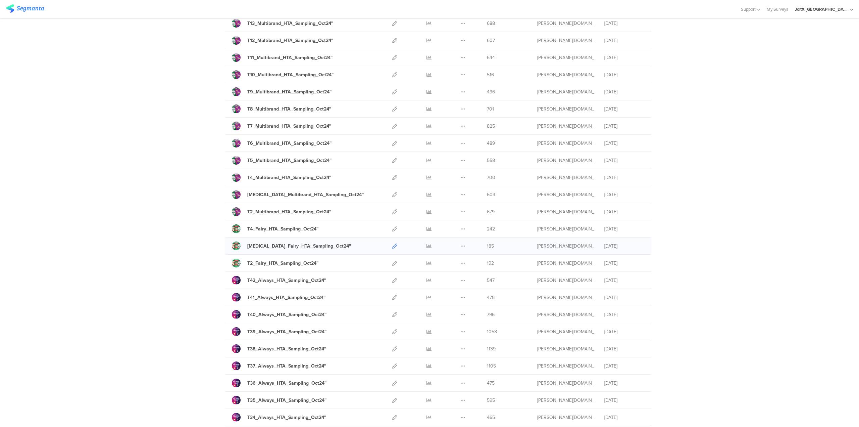
click at [392, 243] on icon at bounding box center [394, 245] width 5 height 5
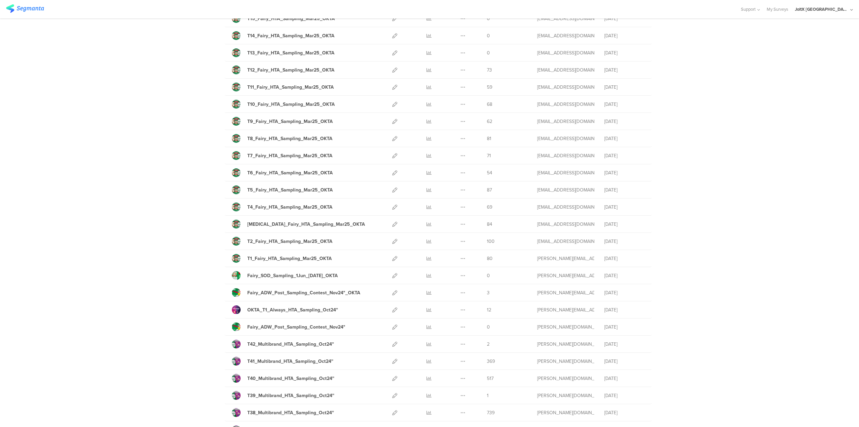
scroll to position [0, 0]
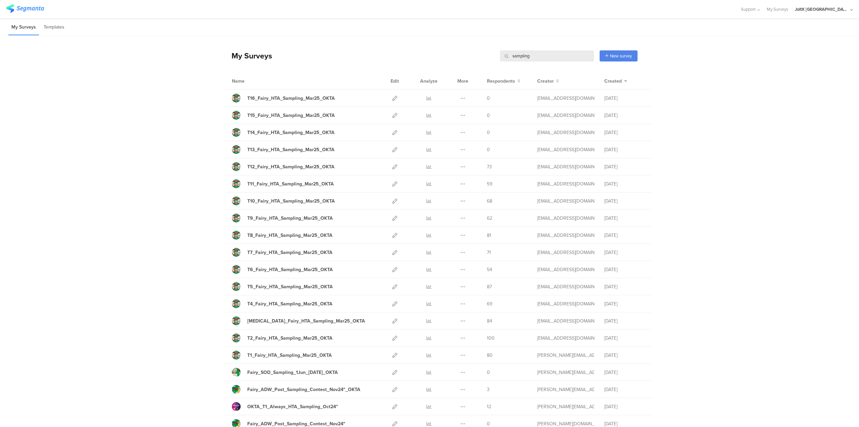
click at [32, 22] on li "My Surveys" at bounding box center [23, 27] width 31 height 16
click at [837, 6] on div "JoltX [GEOGRAPHIC_DATA]" at bounding box center [824, 9] width 58 height 18
click at [797, 54] on div "Youtil.ro - Romania Member" at bounding box center [813, 58] width 93 height 14
click at [392, 113] on icon at bounding box center [394, 115] width 5 height 5
click at [793, 58] on span "[DOMAIN_NAME] - [GEOGRAPHIC_DATA]" at bounding box center [802, 58] width 52 height 6
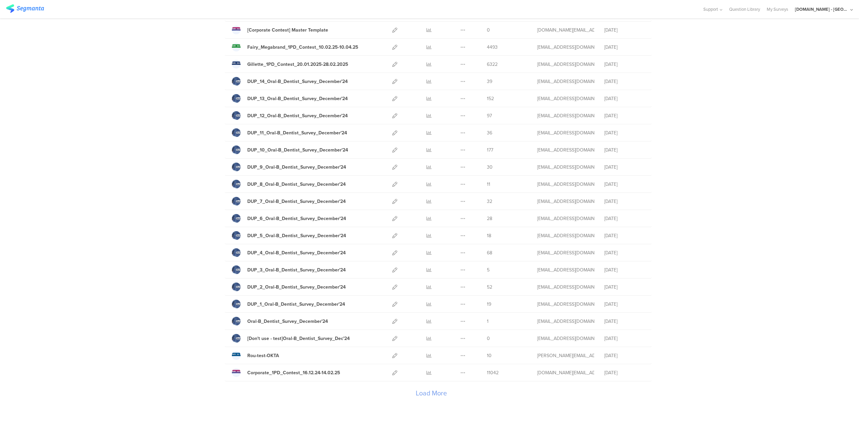
scroll to position [583, 0]
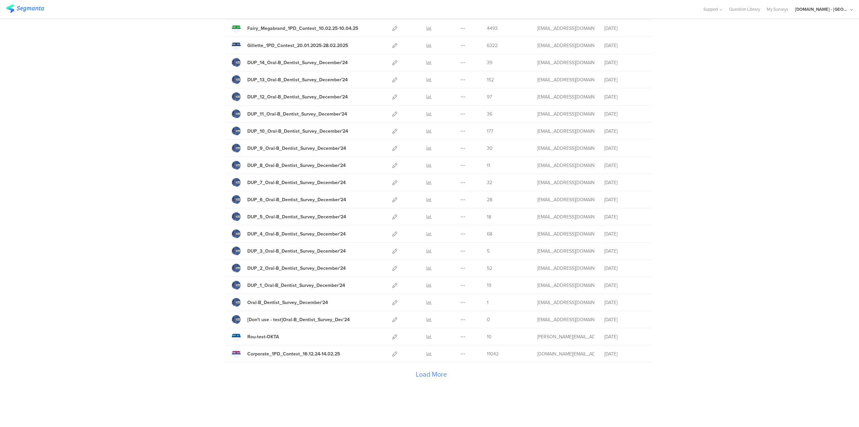
click at [428, 363] on div "Load More" at bounding box center [431, 375] width 413 height 27
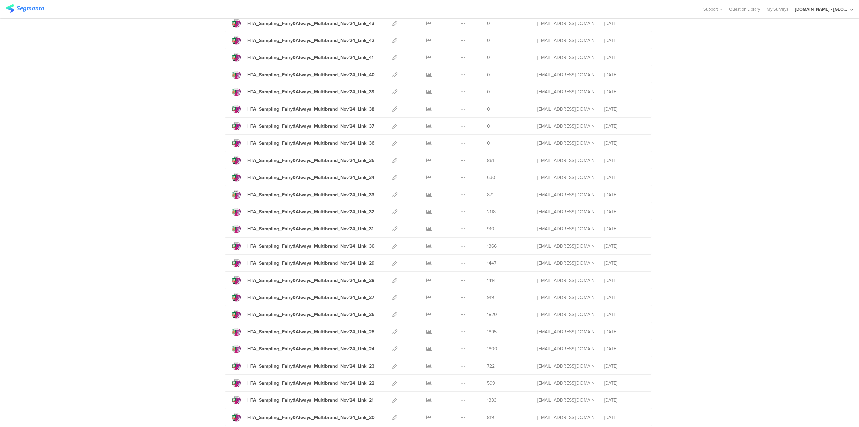
scroll to position [1394, 0]
click at [423, 409] on div "Load More" at bounding box center [431, 421] width 413 height 27
click at [396, 220] on div at bounding box center [395, 228] width 14 height 17
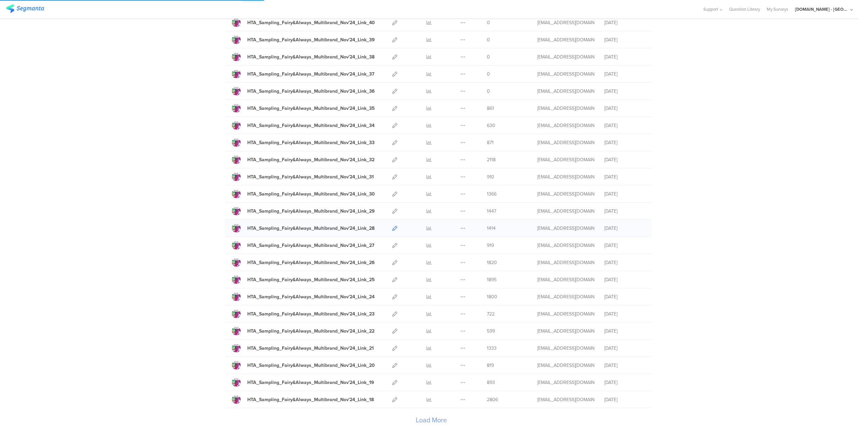
click at [394, 226] on icon at bounding box center [394, 228] width 5 height 5
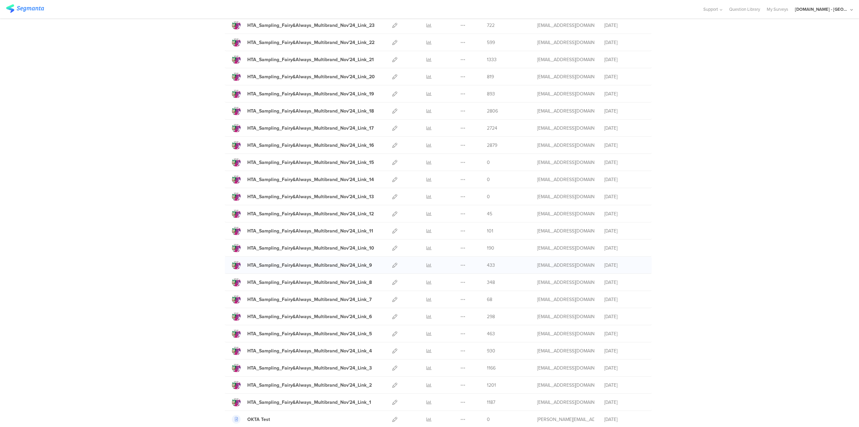
scroll to position [1684, 0]
click at [392, 295] on icon at bounding box center [394, 297] width 5 height 5
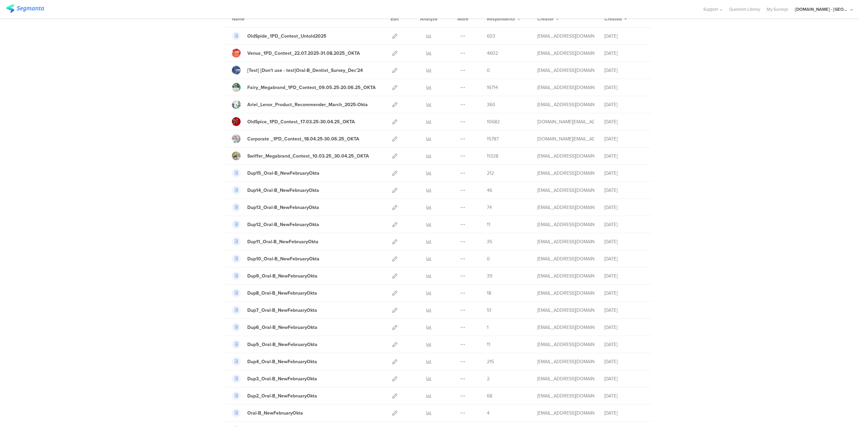
scroll to position [0, 0]
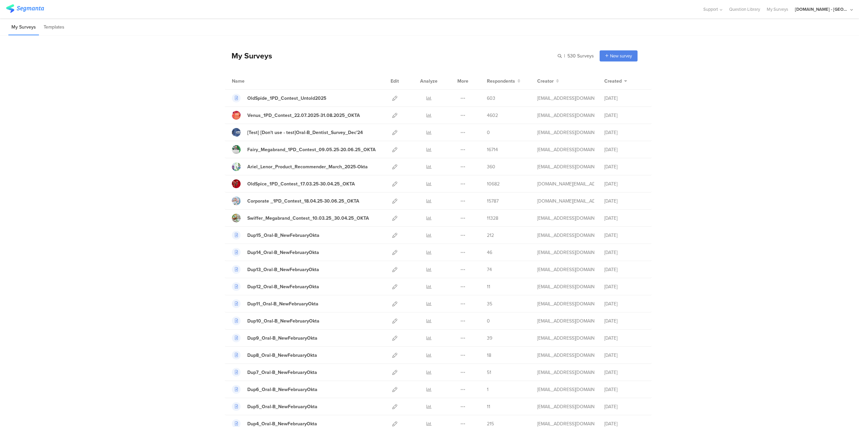
click at [819, 12] on div "[DOMAIN_NAME] - [GEOGRAPHIC_DATA]" at bounding box center [824, 9] width 58 height 18
click at [799, 47] on div "JoltX Greece Member" at bounding box center [813, 43] width 93 height 14
click at [839, 10] on div "[DOMAIN_NAME] - [GEOGRAPHIC_DATA]" at bounding box center [822, 9] width 54 height 6
click at [788, 47] on div "JoltX Greece Member" at bounding box center [813, 43] width 93 height 14
click at [852, 10] on icon at bounding box center [852, 9] width 3 height 5
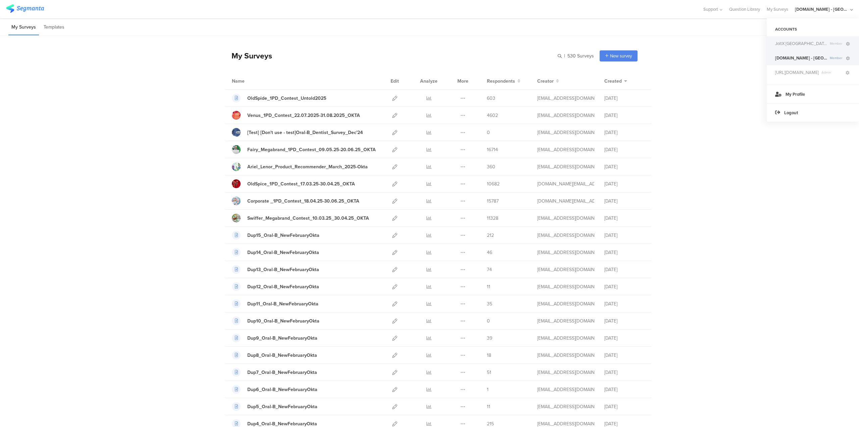
click at [827, 47] on div "JoltX Greece Member" at bounding box center [813, 43] width 93 height 14
click at [835, 11] on div "[DOMAIN_NAME] - [GEOGRAPHIC_DATA]" at bounding box center [822, 9] width 54 height 6
click at [828, 44] on span "Member" at bounding box center [837, 43] width 18 height 5
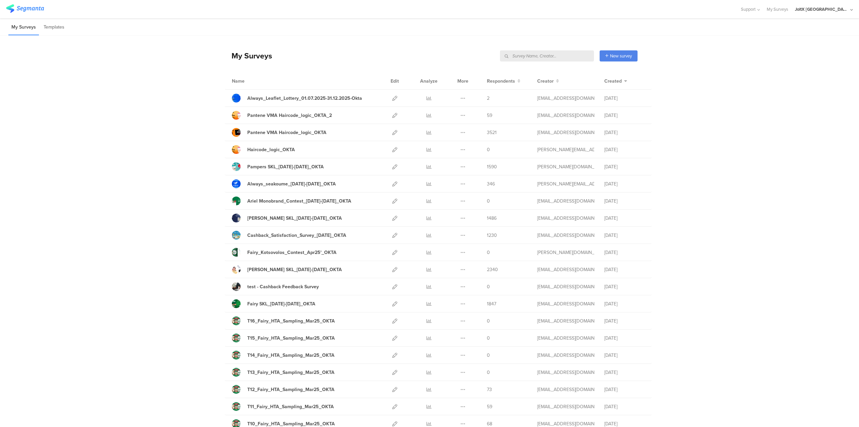
click at [558, 57] on input "text" at bounding box center [547, 55] width 94 height 11
type input "sampling"
click at [393, 301] on icon at bounding box center [394, 303] width 5 height 5
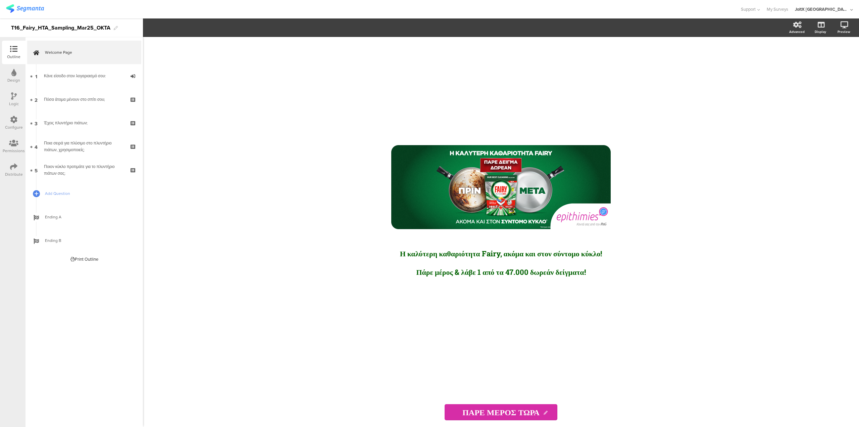
click at [13, 127] on div "Configure" at bounding box center [14, 127] width 18 height 6
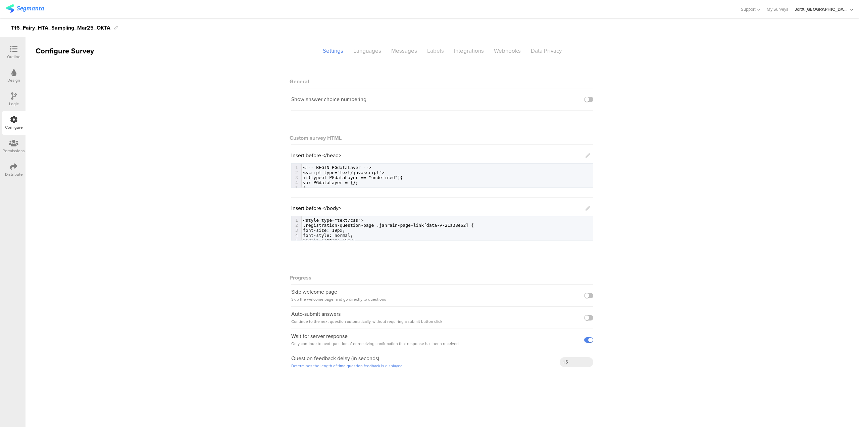
click at [435, 51] on div "Labels" at bounding box center [435, 51] width 27 height 12
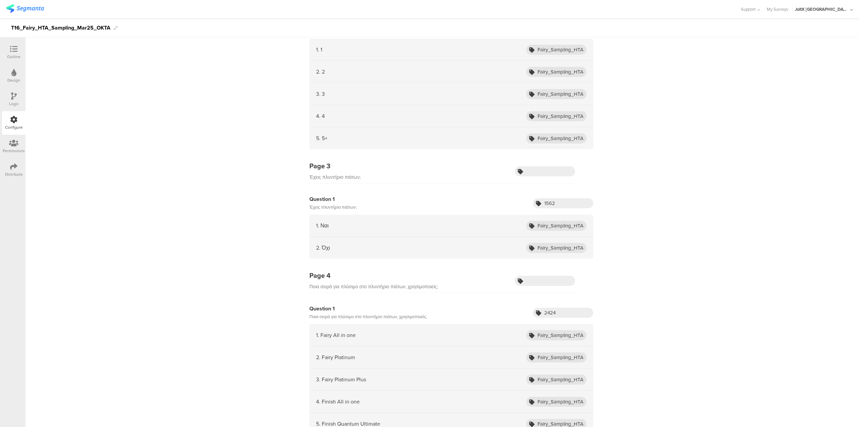
scroll to position [191, 0]
click at [558, 141] on input "Fairy_Sampling_HTA_Oct24_5+" at bounding box center [556, 140] width 60 height 10
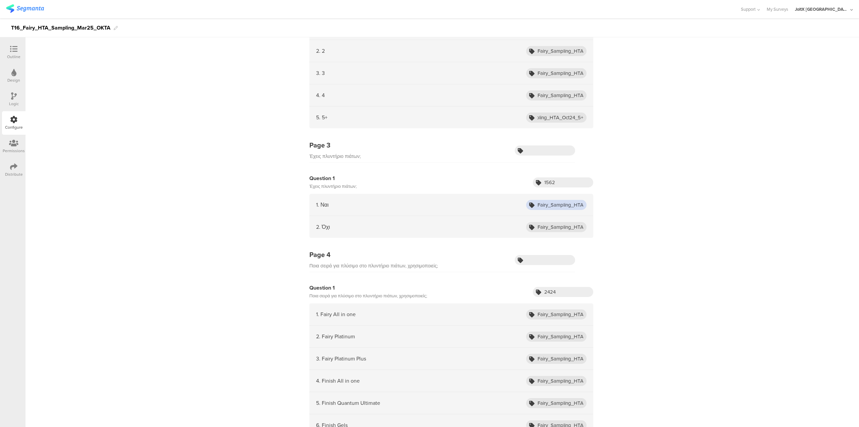
scroll to position [0, 0]
click at [554, 205] on input "Fairy_Sampling_HTA_Oct24_ADW_owners" at bounding box center [556, 205] width 60 height 10
click at [551, 227] on input "Fairy_Sampling_HTA_Oct24_non_ADW_owners" at bounding box center [556, 227] width 60 height 10
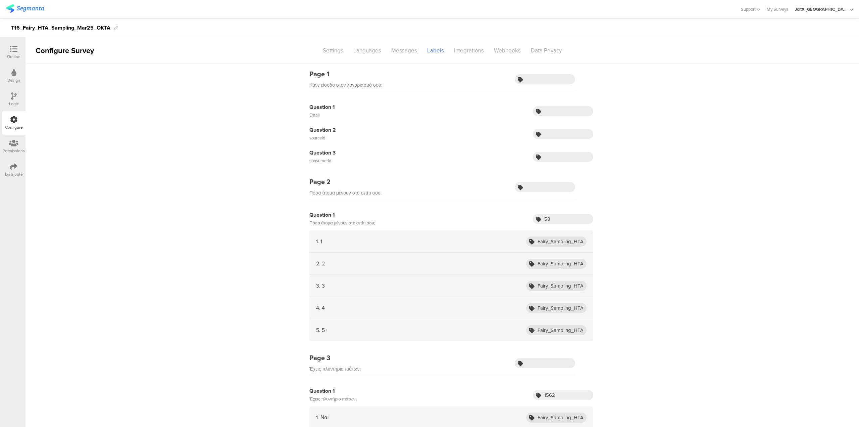
scroll to position [1, 0]
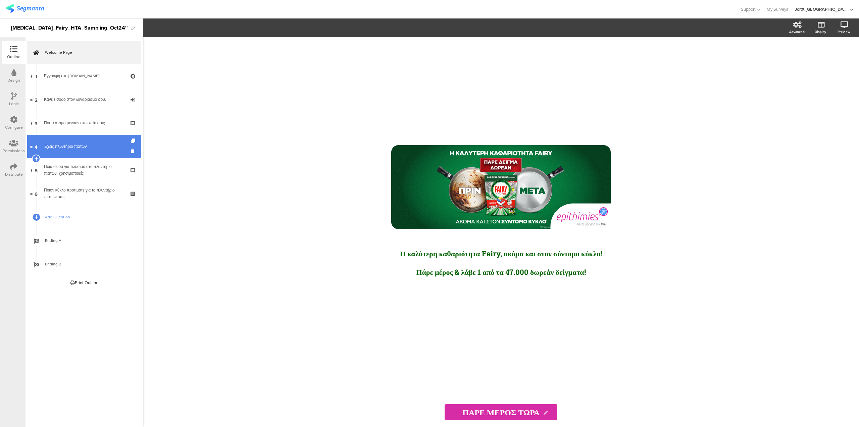
click at [77, 143] on div "Έχεις πλυντήριο πιάτων;" at bounding box center [84, 146] width 80 height 7
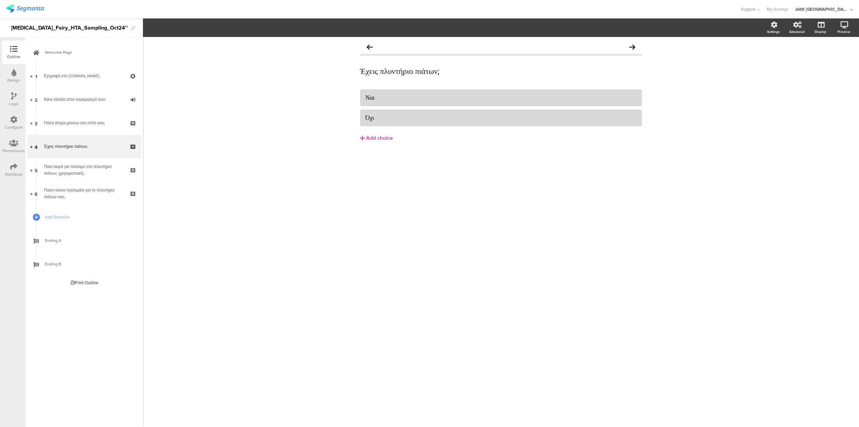
click at [17, 112] on div "Configure" at bounding box center [14, 123] width 24 height 24
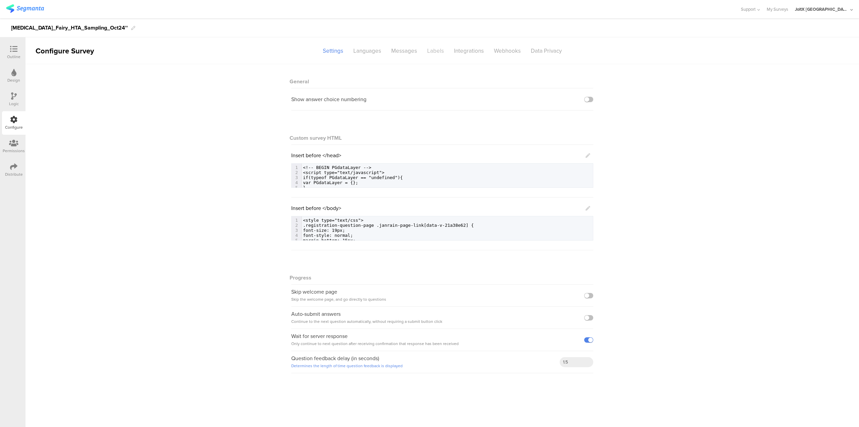
click at [432, 48] on div "Labels" at bounding box center [435, 51] width 27 height 12
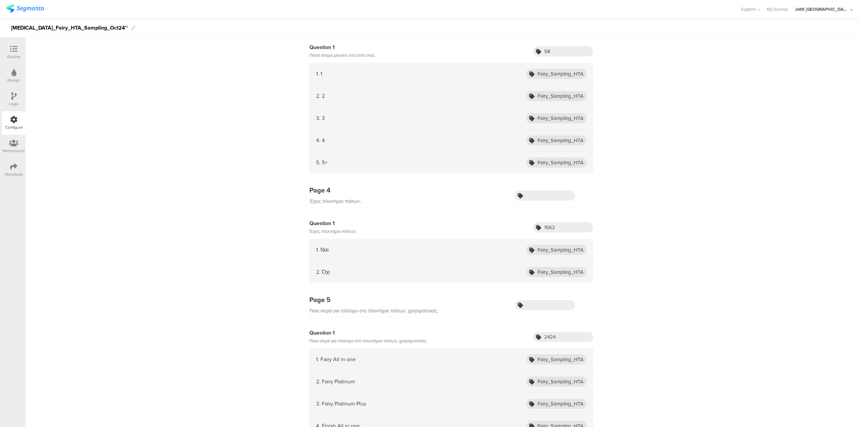
scroll to position [419, 0]
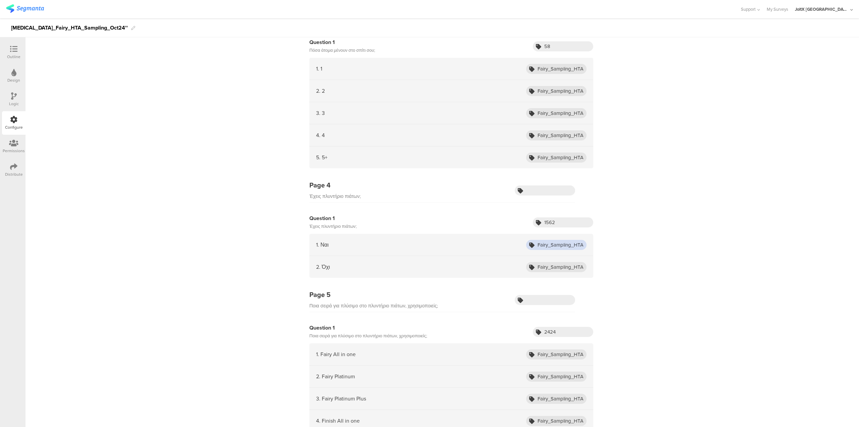
click at [563, 242] on input "Fairy_Sampling_HTA_Oct24_ADW_owners" at bounding box center [556, 245] width 60 height 10
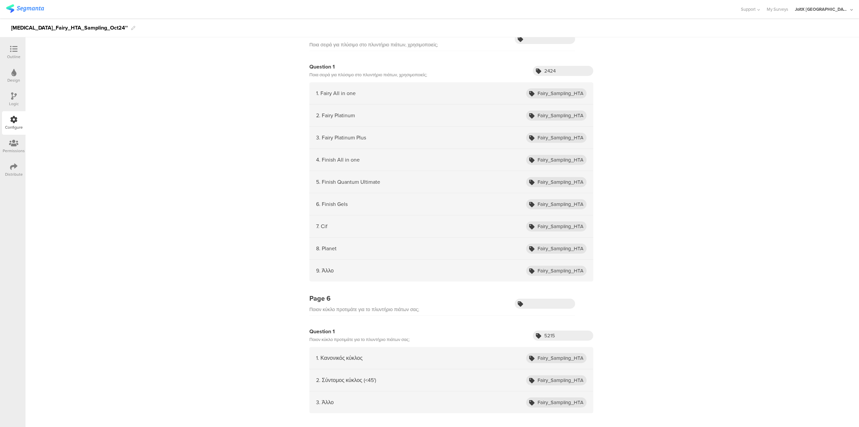
scroll to position [735, 0]
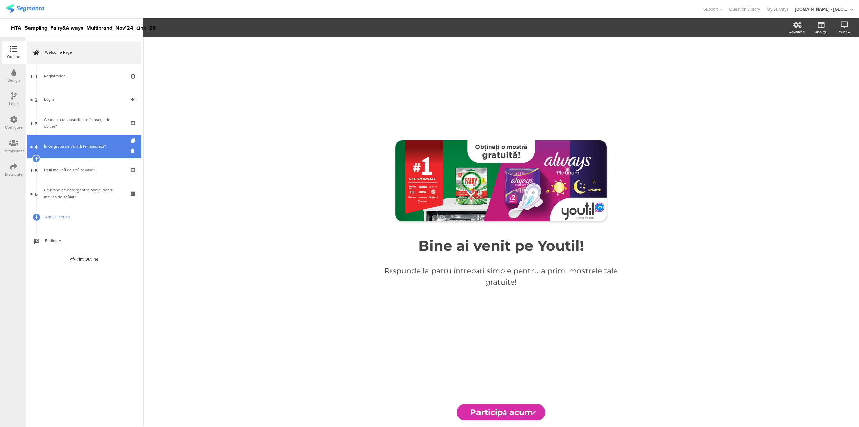
click at [91, 151] on link "4 În ce grupa de vârstă te încadrezi?" at bounding box center [84, 147] width 114 height 24
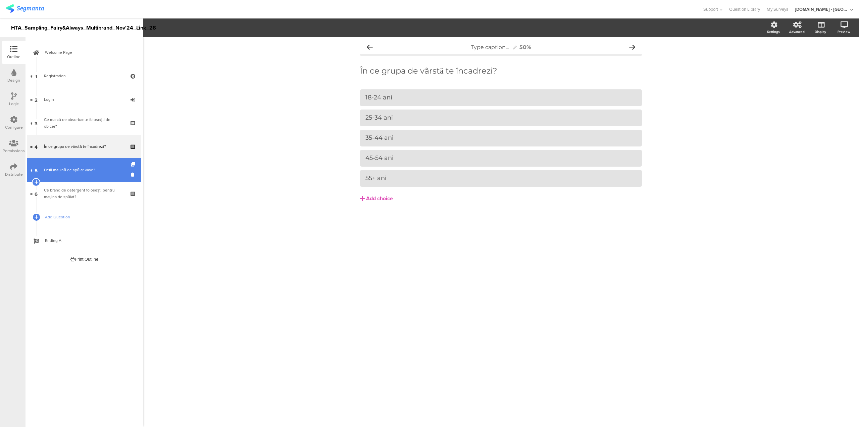
click at [87, 166] on link "5 Deții mașină de spălat vase?" at bounding box center [84, 170] width 114 height 24
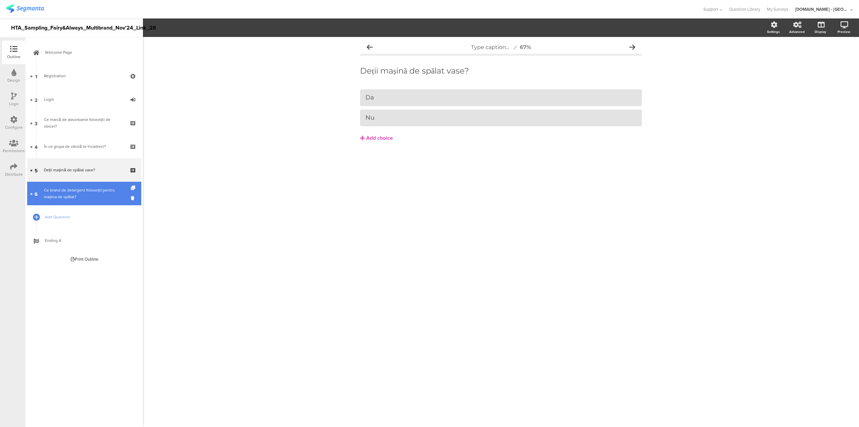
click at [85, 196] on div "Ce brand de detergent folosești pentru mașina de spălat?" at bounding box center [84, 193] width 80 height 13
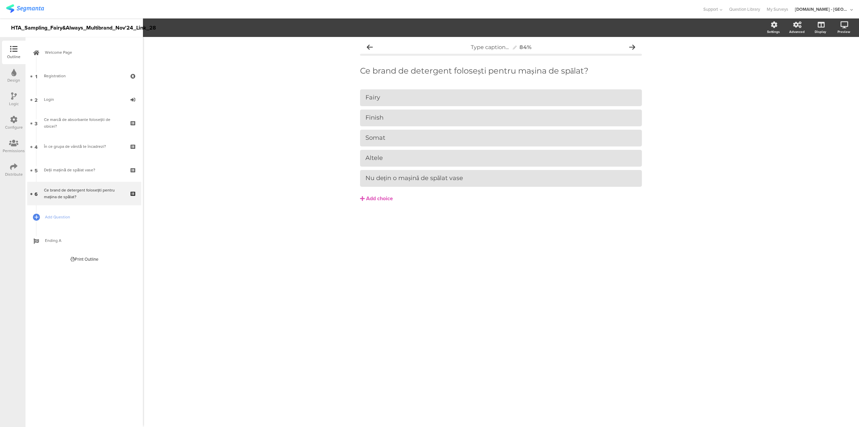
click at [15, 131] on div "Configure" at bounding box center [14, 123] width 24 height 24
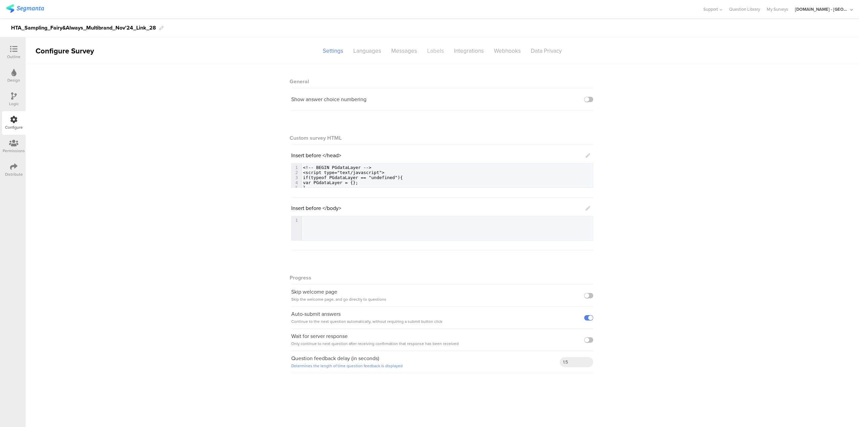
click at [432, 52] on div "Labels" at bounding box center [435, 51] width 27 height 12
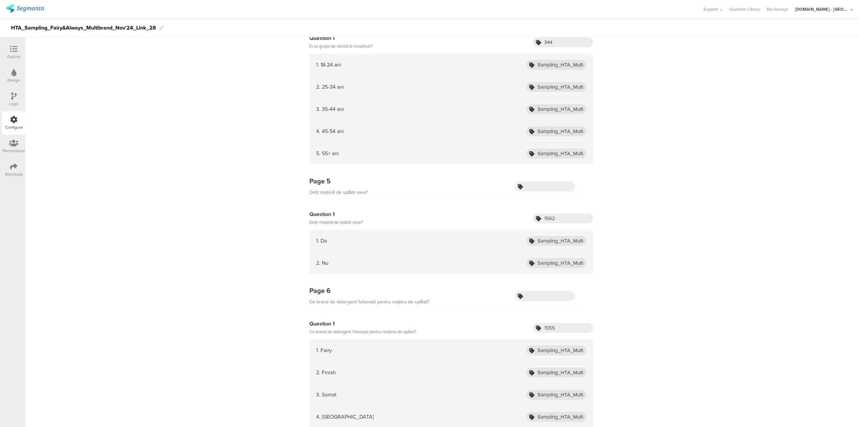
scroll to position [604, 0]
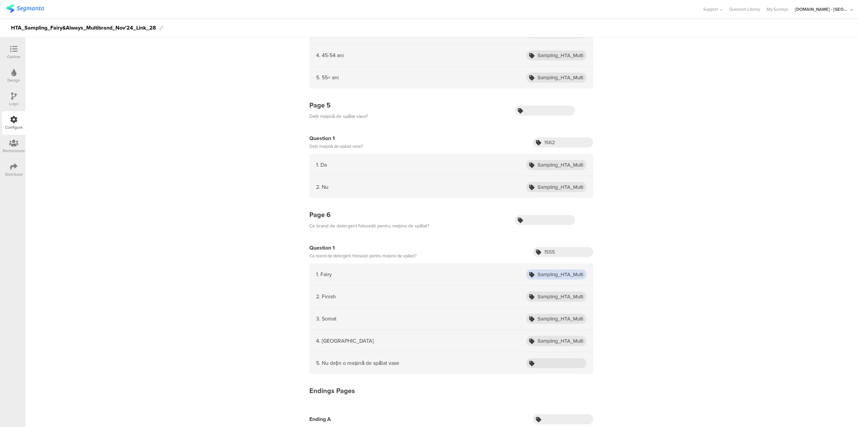
click at [562, 270] on input "Sampling_HTA_Multibrand_Oct24_Fairy" at bounding box center [556, 274] width 60 height 10
drag, startPoint x: 558, startPoint y: 249, endPoint x: 526, endPoint y: 243, distance: 32.5
click at [526, 244] on div "Question 1 Ce brand de detergent folosești pentru mașina de spălat? 1555" at bounding box center [452, 252] width 284 height 16
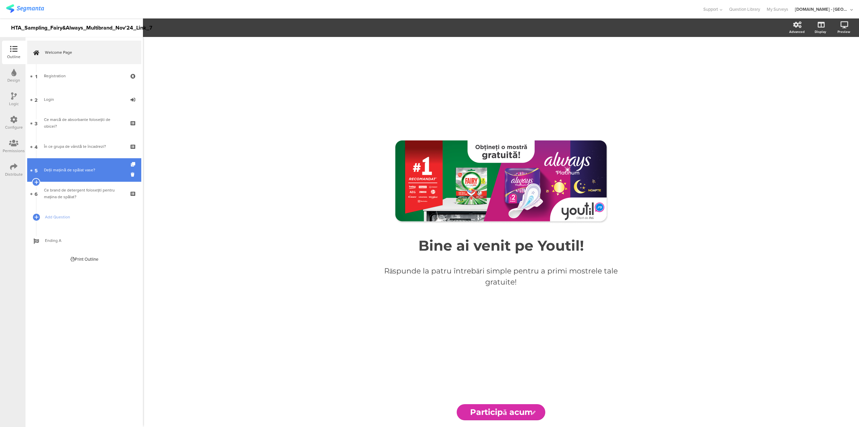
click at [79, 174] on link "5 Deții mașină de spălat vase?" at bounding box center [84, 170] width 114 height 24
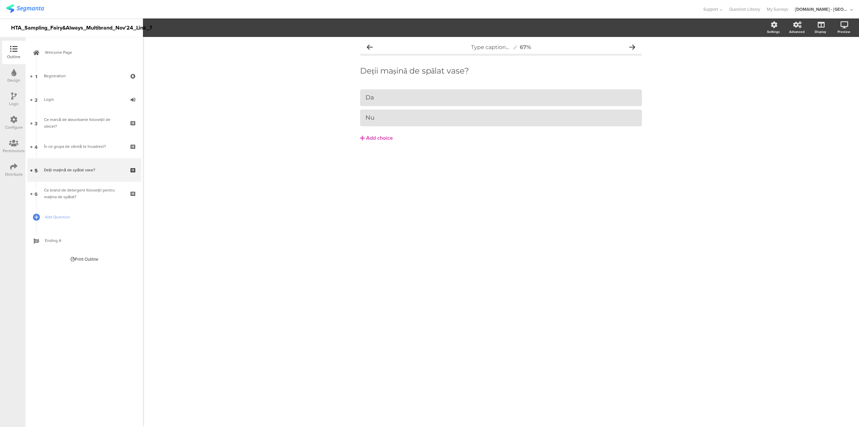
click at [20, 121] on div "Configure" at bounding box center [14, 123] width 24 height 24
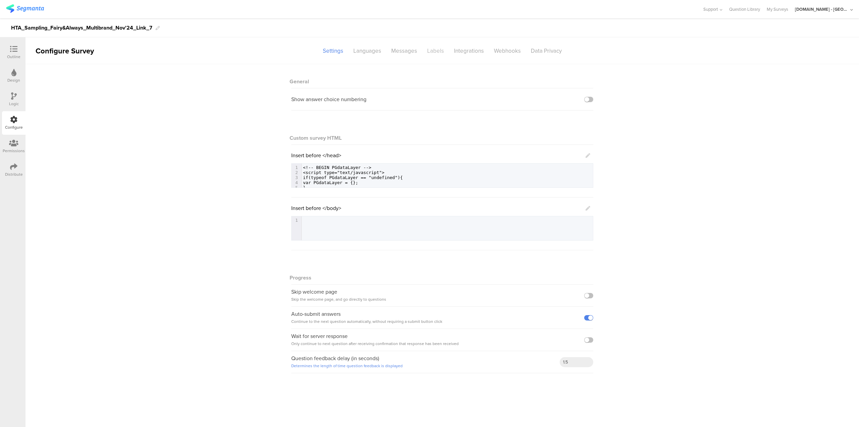
click at [434, 49] on div "Labels" at bounding box center [435, 51] width 27 height 12
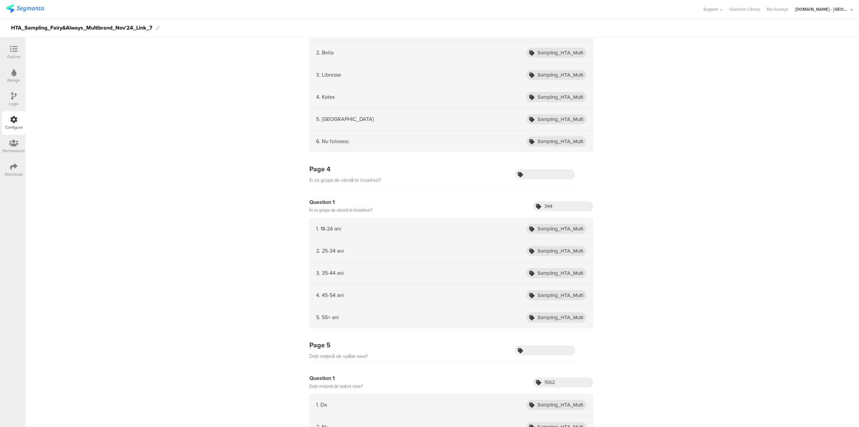
scroll to position [365, 0]
click at [549, 276] on div "3. 35-44 ani Sampling_HTA_Multibrand_Oct24_3544" at bounding box center [452, 273] width 284 height 22
click at [549, 271] on input "Sampling_HTA_Multibrand_Oct24_3544" at bounding box center [556, 273] width 60 height 10
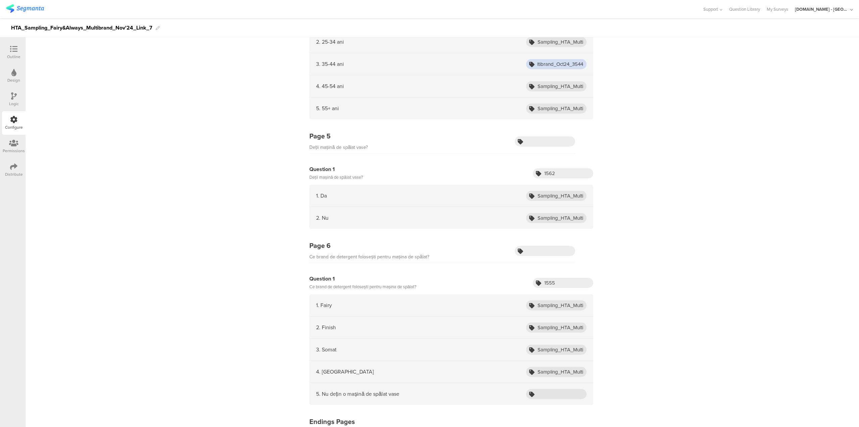
scroll to position [604, 0]
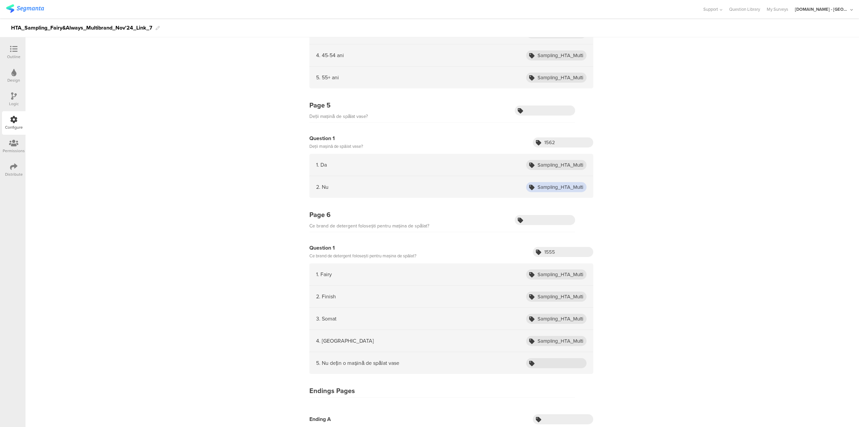
click at [563, 182] on input "Sampling_HTA_Multibrand_Oct24_No" at bounding box center [556, 187] width 60 height 10
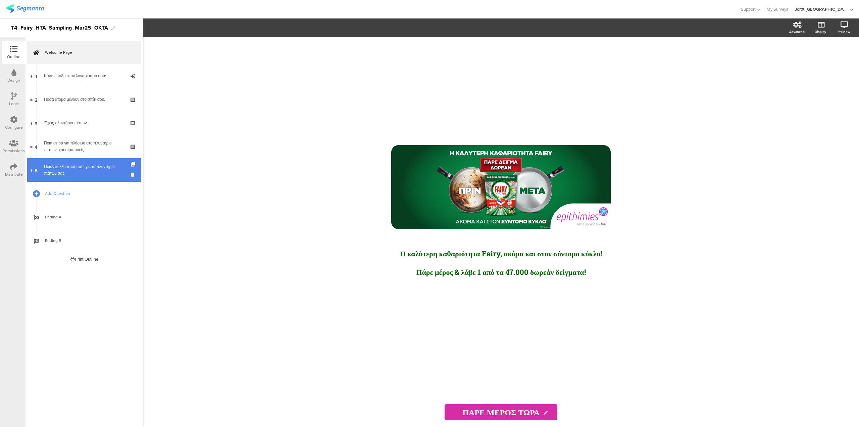
click at [73, 161] on link "5 Ποιον κύκλο προτιμάτε για το πλυντήριο πιάτων σας;" at bounding box center [84, 170] width 114 height 24
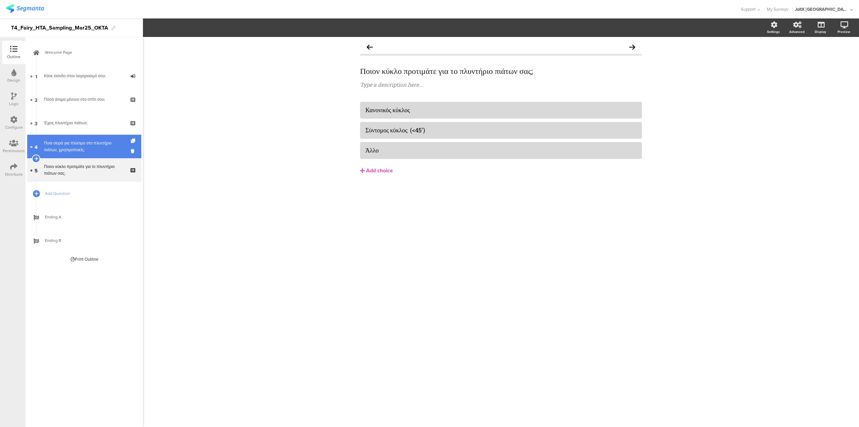
click at [77, 147] on div "Ποια σειρά για πλύσιμο στο πλυντήριο πιάτων, χρησιμοποιείς;" at bounding box center [84, 146] width 80 height 13
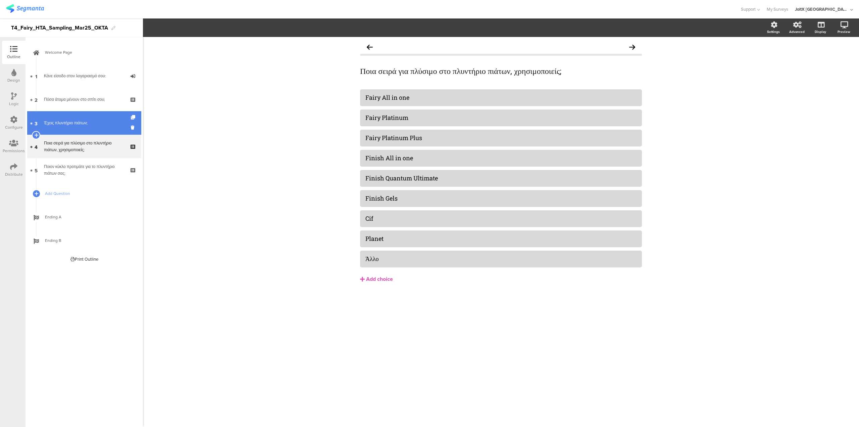
click at [71, 124] on div "Έχεις πλυντήριο πιάτων;" at bounding box center [84, 123] width 80 height 7
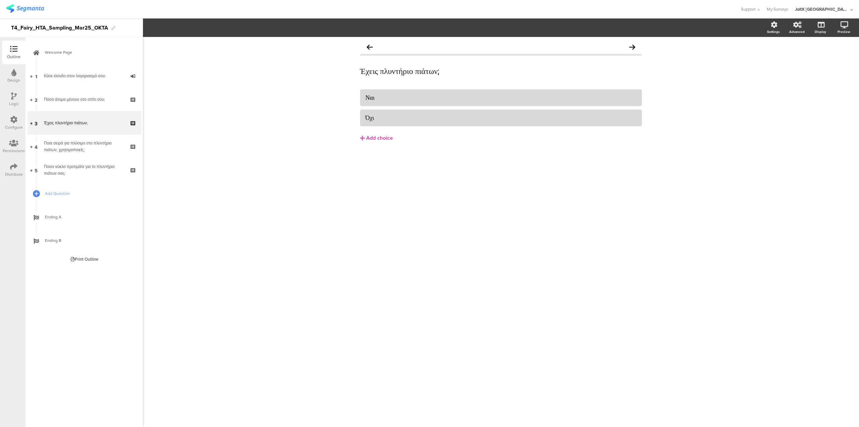
click at [14, 125] on div "Configure" at bounding box center [14, 127] width 18 height 6
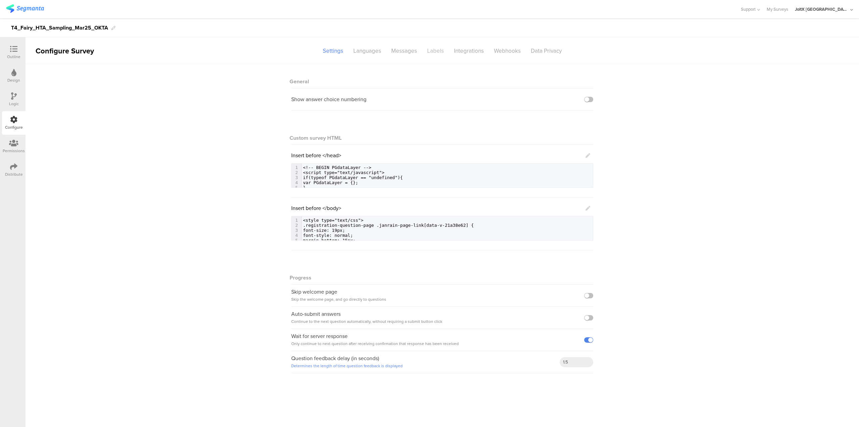
click at [434, 51] on div "Labels" at bounding box center [435, 51] width 27 height 12
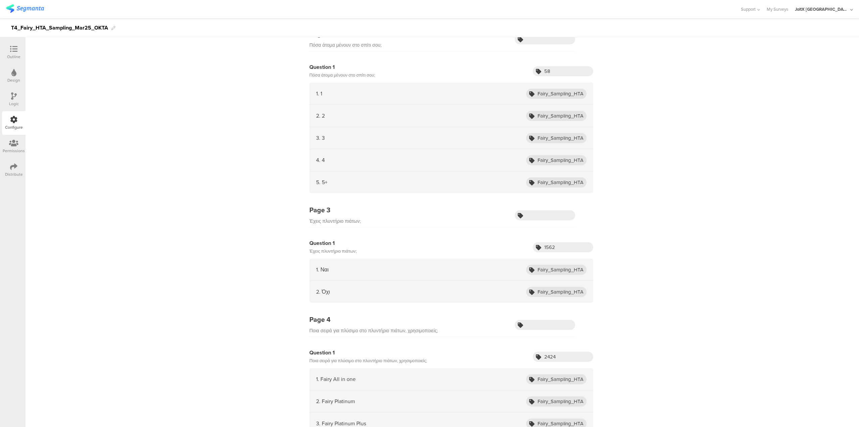
scroll to position [148, 0]
click at [568, 180] on input "Fairy_Sampling_HTA_Oct24_5+" at bounding box center [556, 182] width 60 height 10
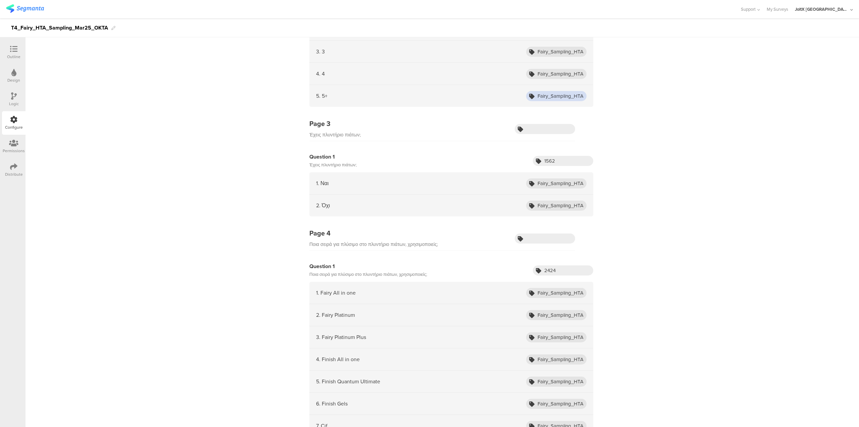
scroll to position [234, 0]
click at [564, 94] on input "Fairy_Sampling_HTA_Oct24_5+" at bounding box center [556, 96] width 60 height 10
click at [567, 182] on input "Fairy_Sampling_HTA_Oct24_ADW_owners" at bounding box center [556, 184] width 60 height 10
